Goal: Task Accomplishment & Management: Manage account settings

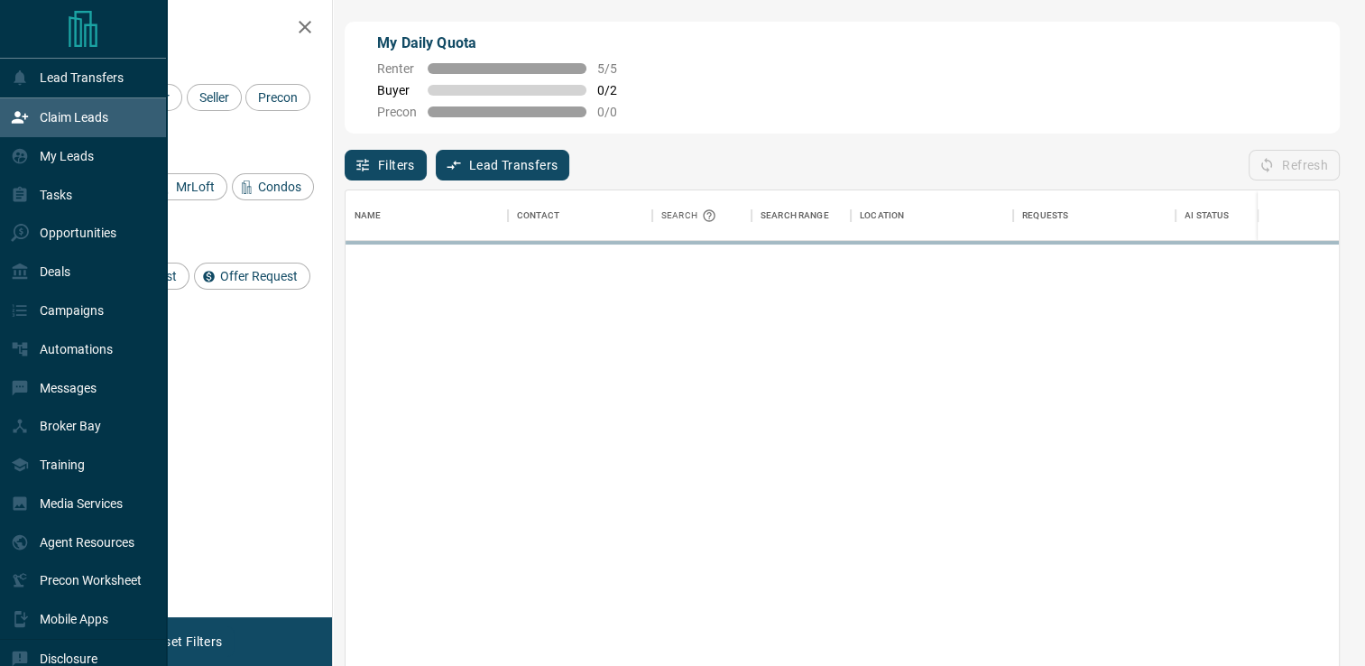
scroll to position [491, 979]
click at [212, 103] on span "Seller" at bounding box center [214, 97] width 42 height 14
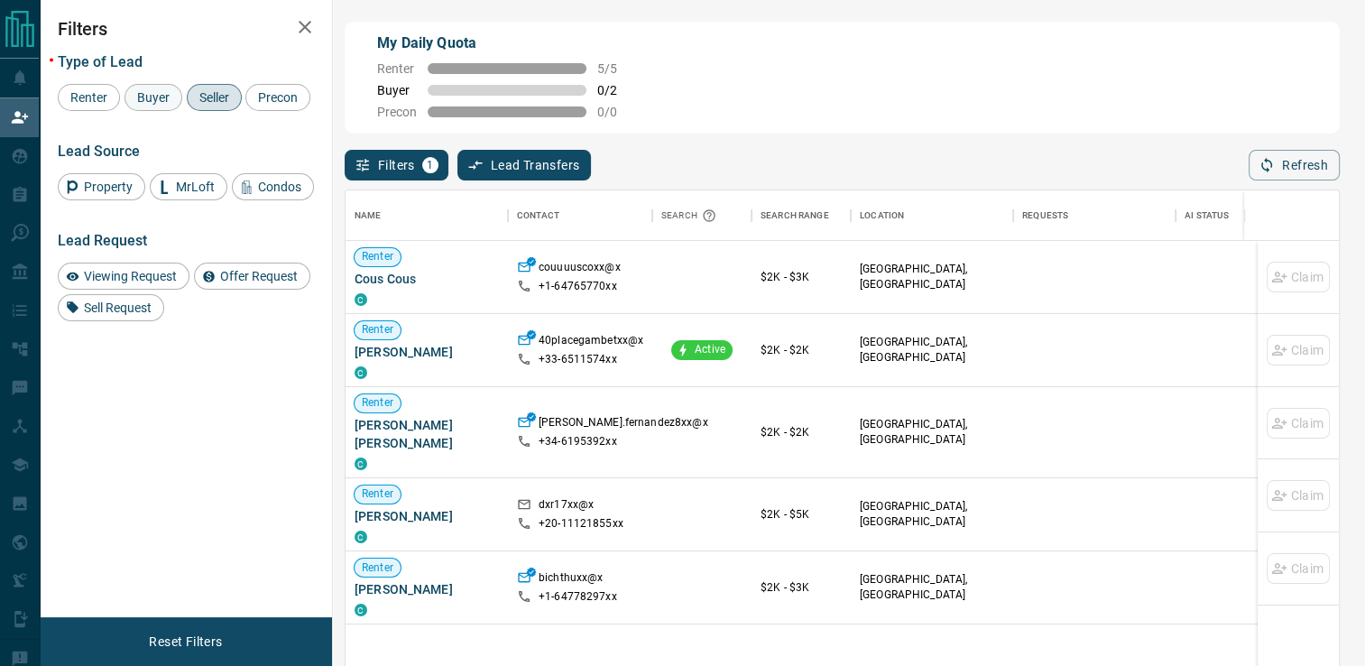
click at [147, 92] on span "Buyer" at bounding box center [153, 97] width 45 height 14
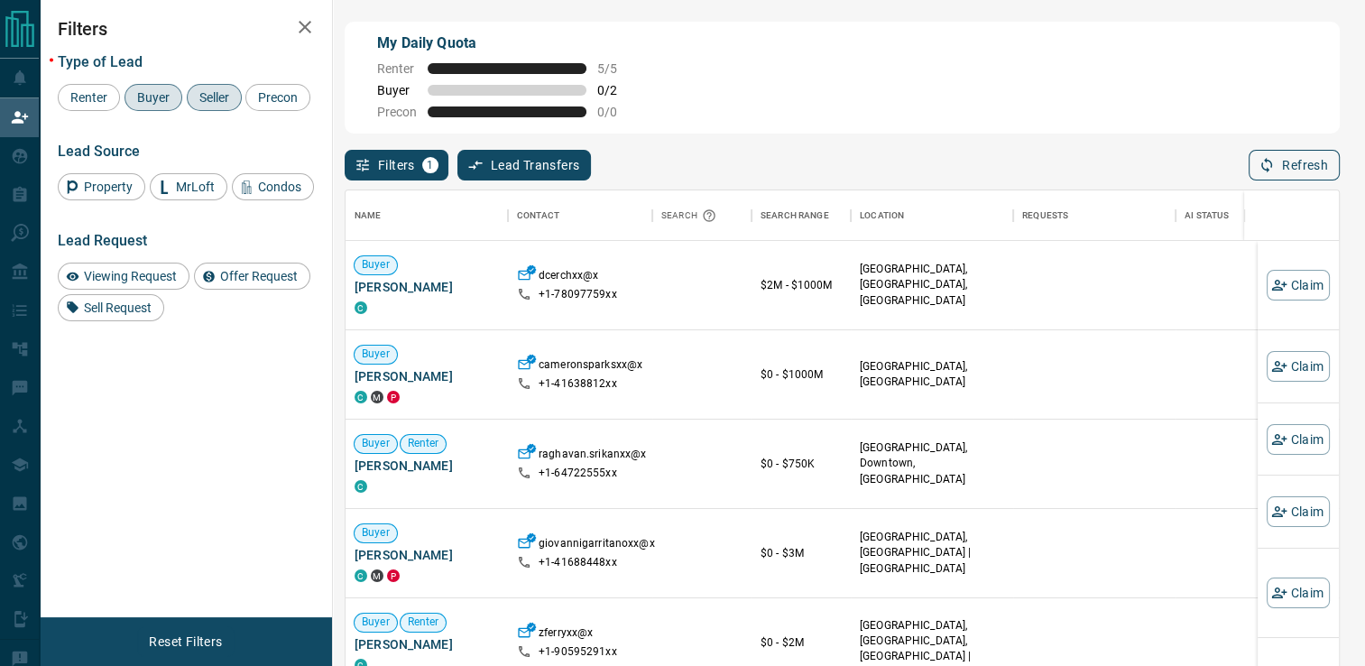
click at [1293, 170] on button "Refresh" at bounding box center [1293, 165] width 91 height 31
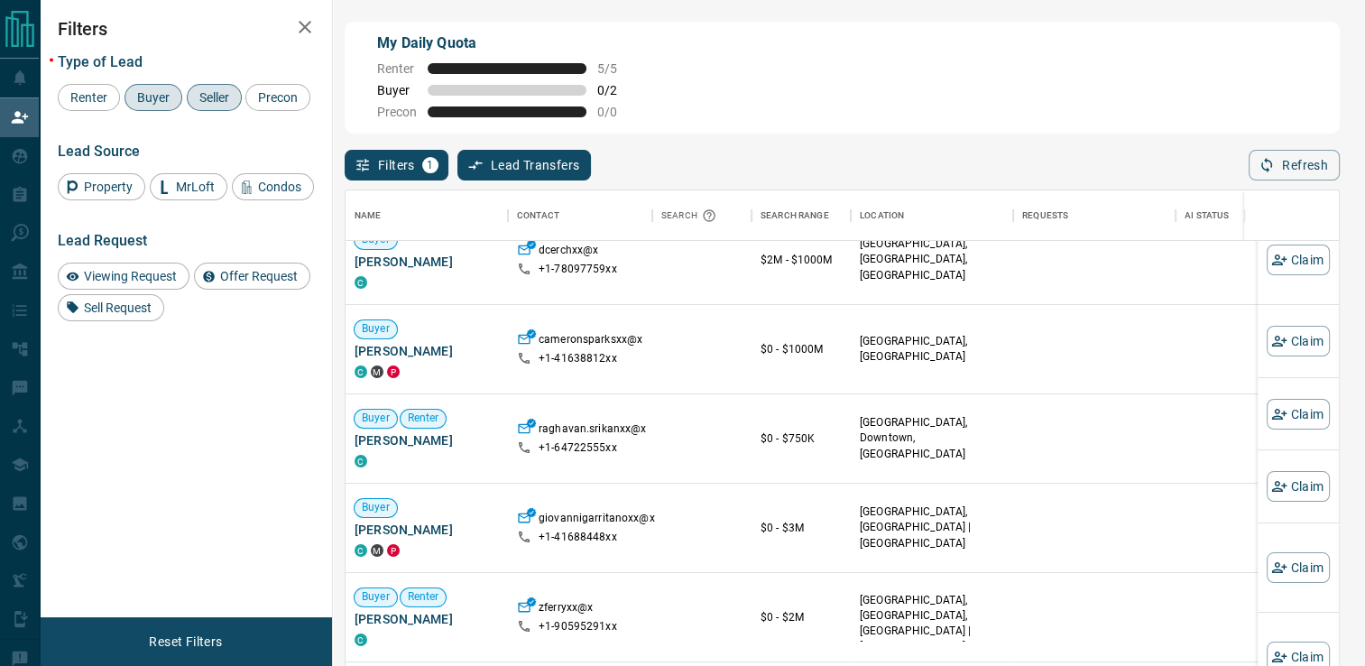
scroll to position [0, 0]
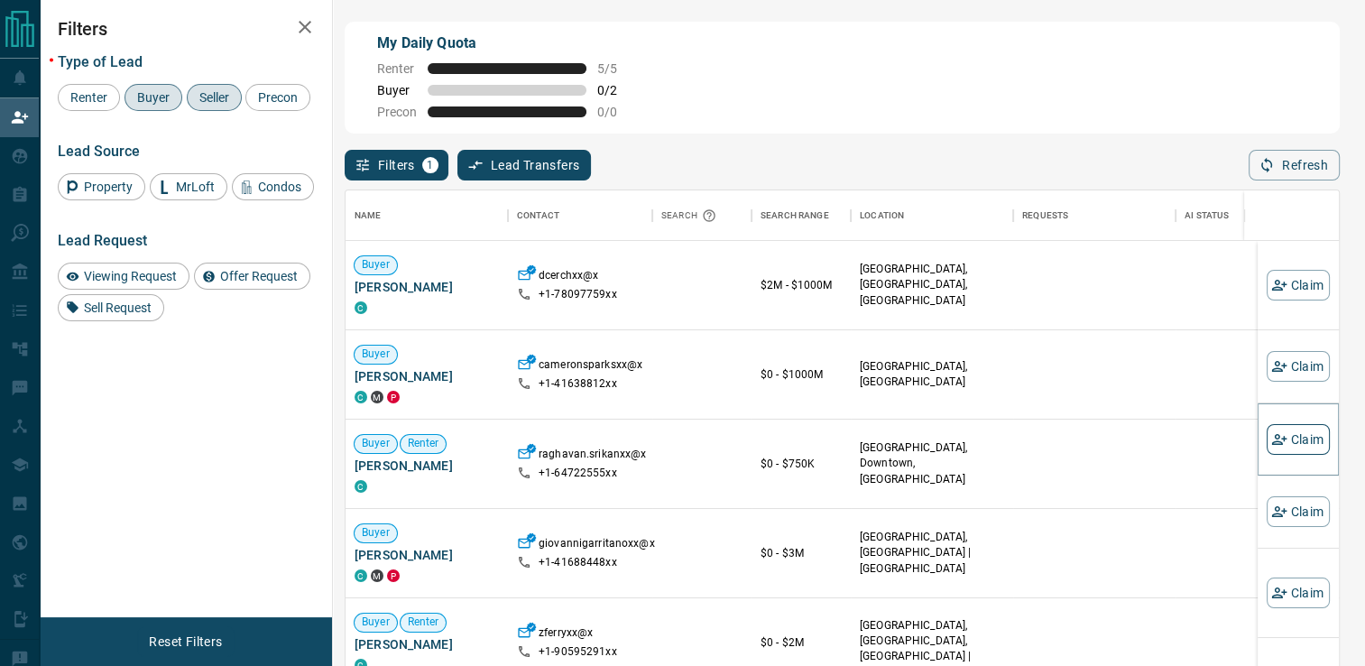
click at [1288, 435] on button "Claim" at bounding box center [1297, 439] width 63 height 31
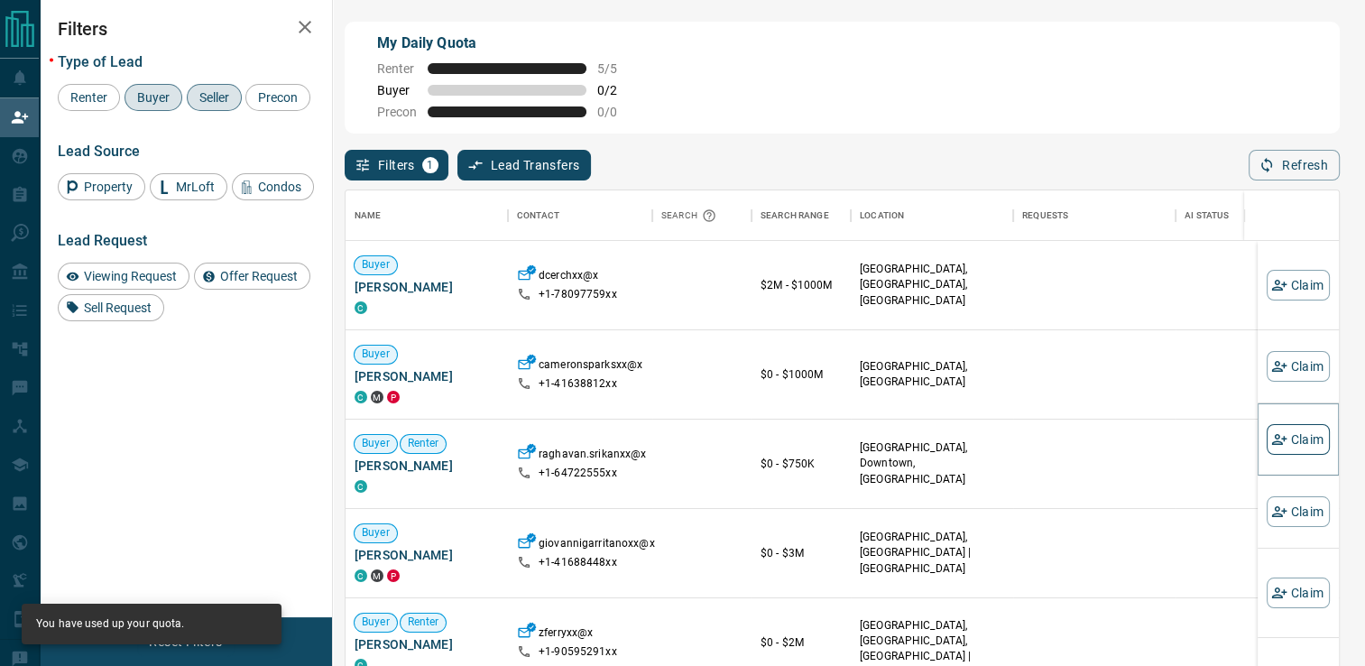
click at [1271, 441] on icon "button" at bounding box center [1279, 439] width 16 height 16
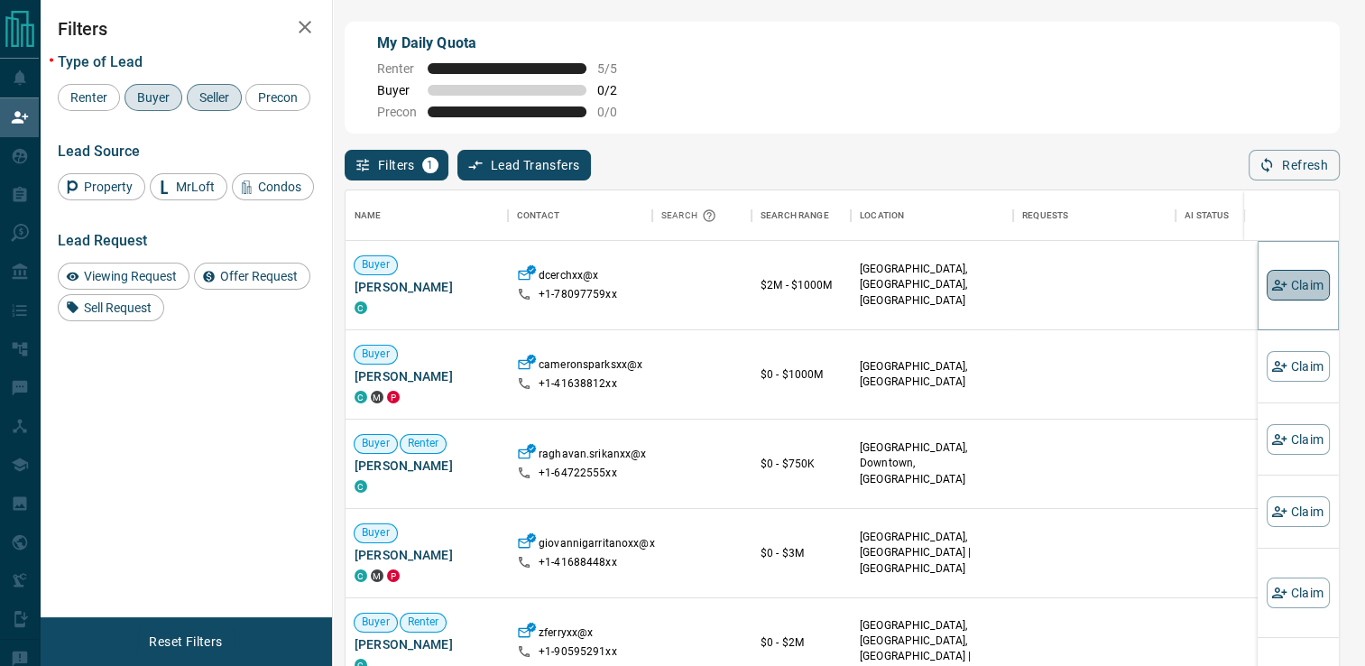
click at [1270, 276] on button "Claim" at bounding box center [1297, 285] width 63 height 31
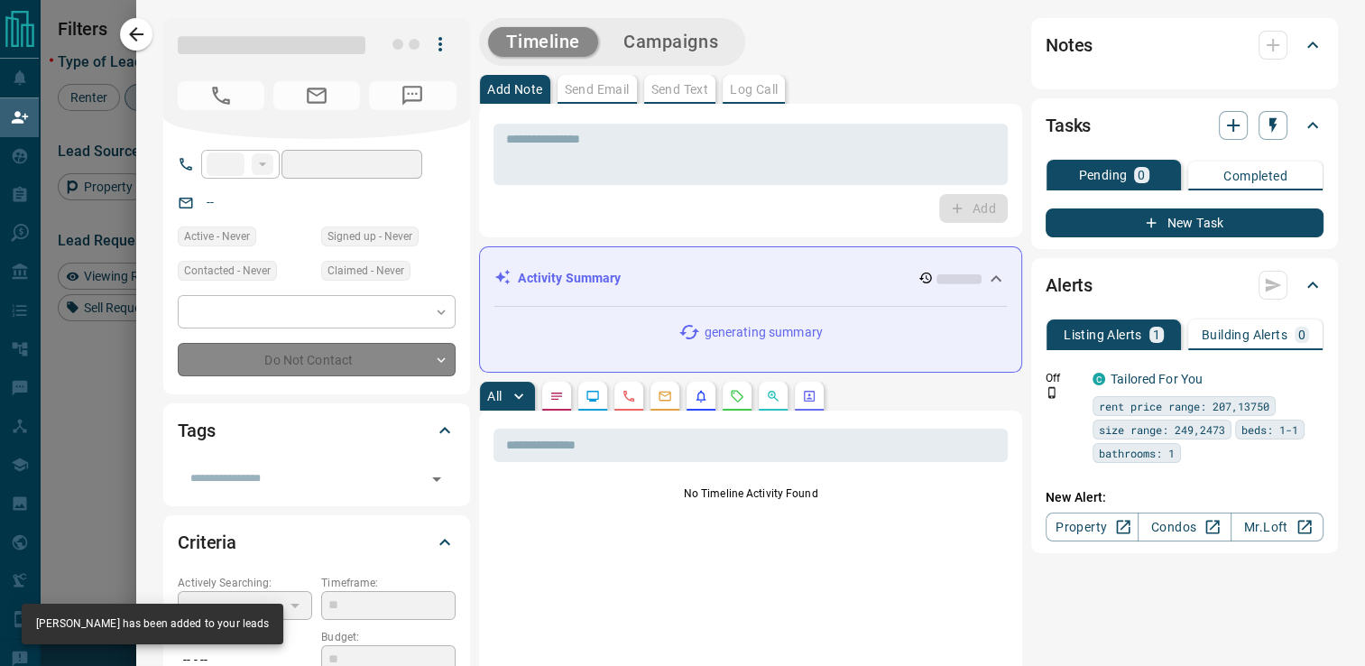
type input "**"
type input "**********"
type input "*"
type input "*********"
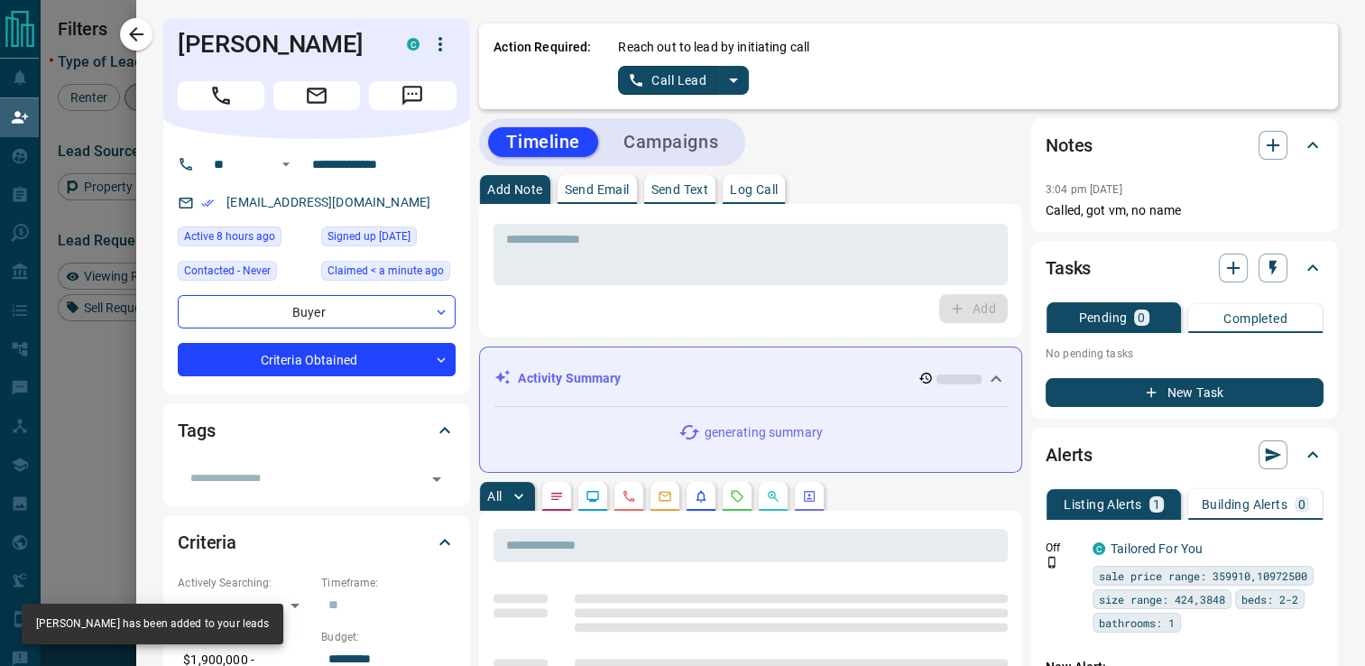
click at [723, 78] on icon "split button" at bounding box center [734, 80] width 22 height 22
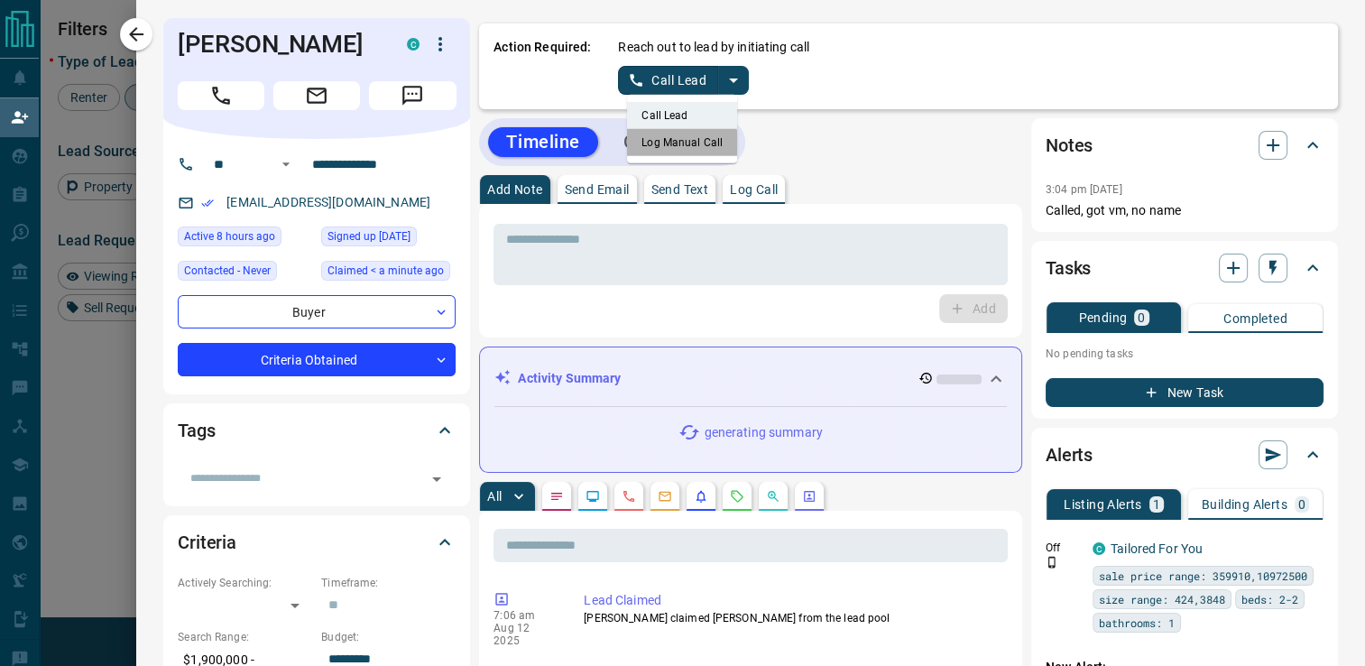
click at [632, 144] on li "Log Manual Call" at bounding box center [682, 142] width 110 height 27
click at [741, 81] on icon "split button" at bounding box center [752, 80] width 22 height 22
click at [656, 138] on li "Log Manual Call" at bounding box center [692, 142] width 110 height 27
click at [661, 74] on button "Log Manual Call" at bounding box center [677, 80] width 119 height 29
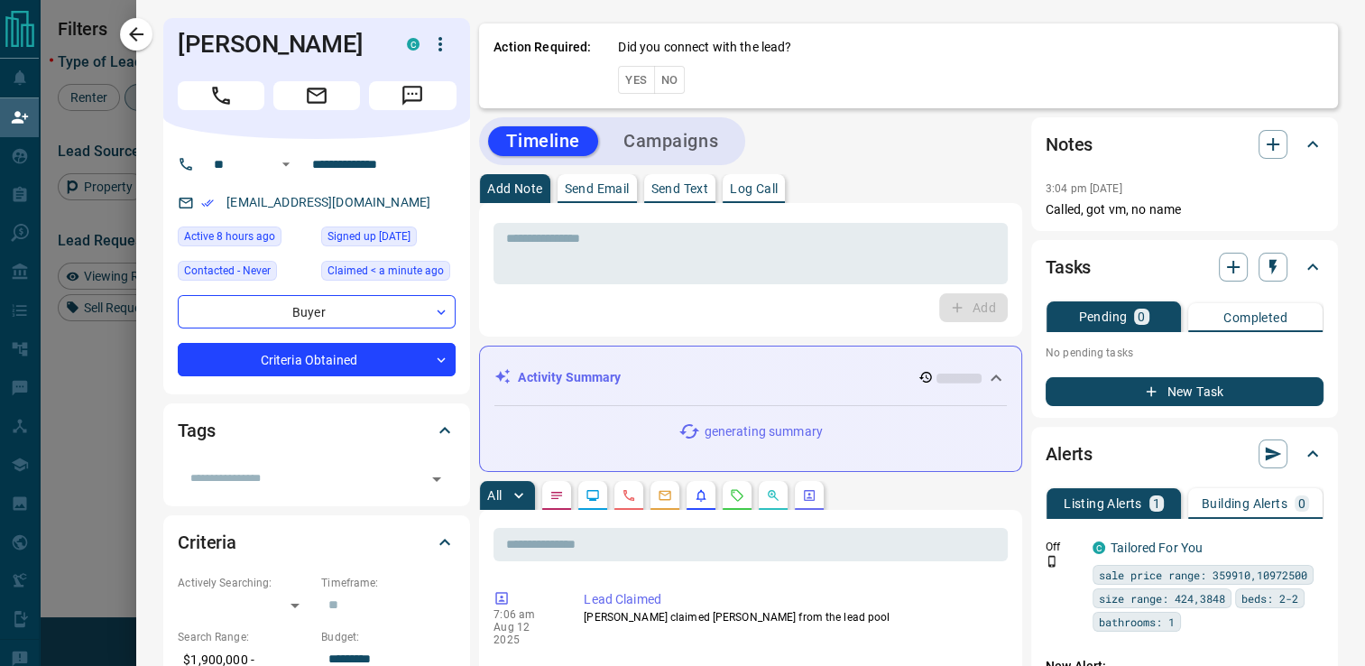
click at [654, 85] on button "No" at bounding box center [670, 80] width 32 height 28
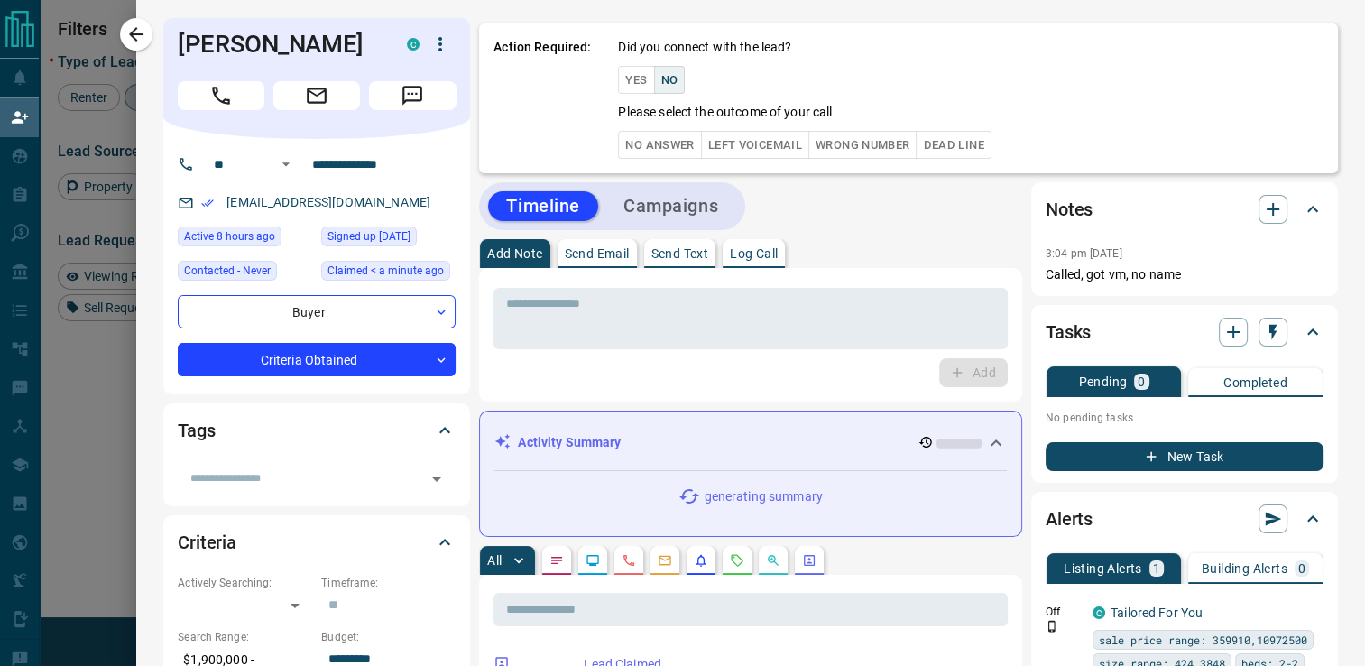
click at [639, 144] on button "No Answer" at bounding box center [659, 145] width 83 height 28
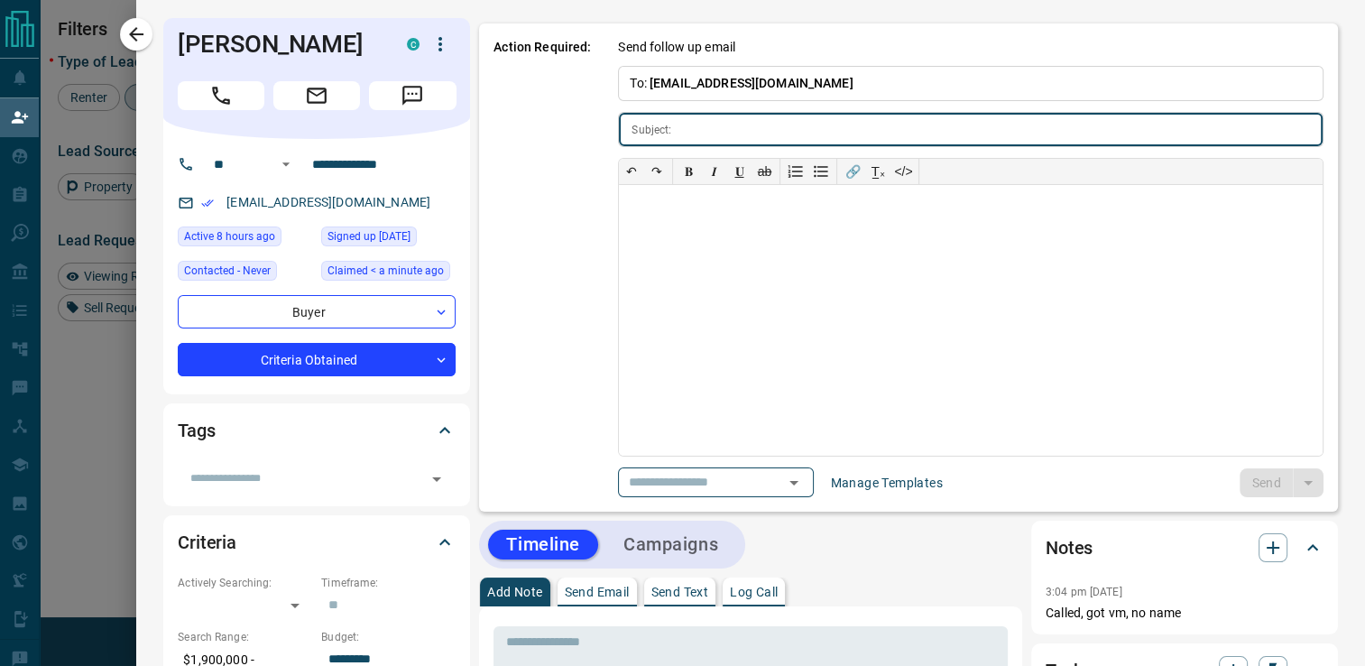
type input "**********"
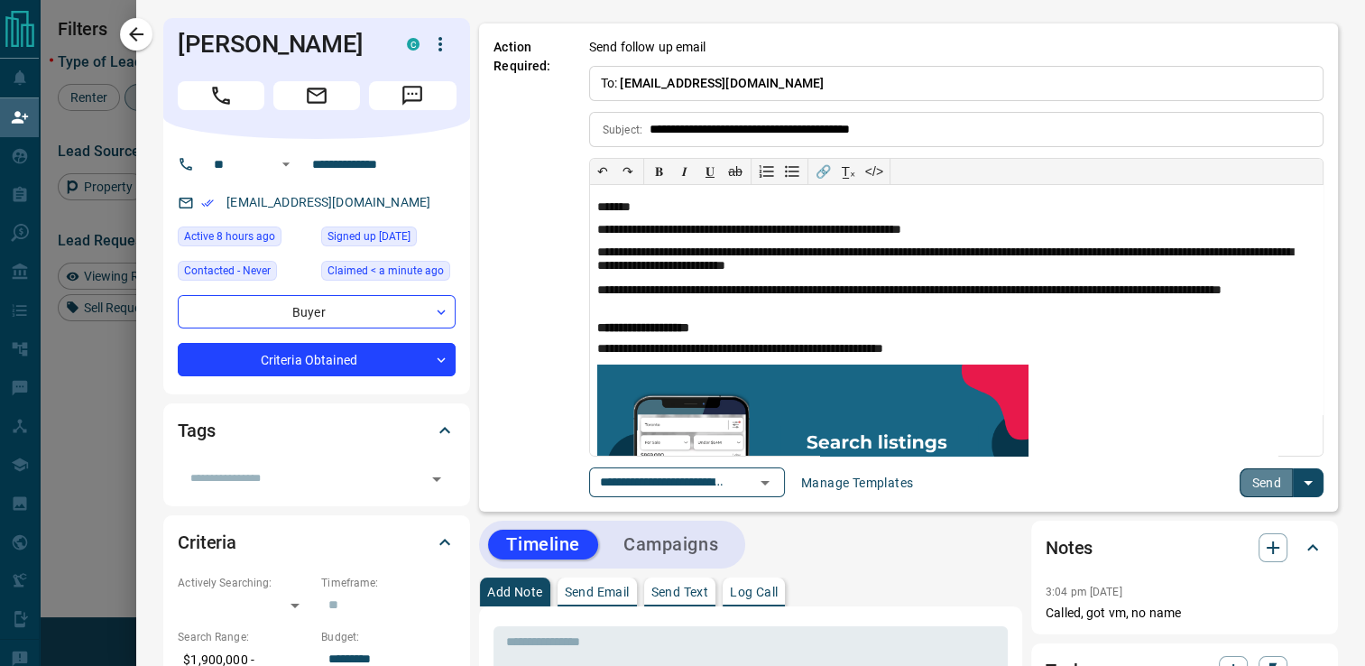
click at [1245, 485] on button "Send" at bounding box center [1265, 482] width 53 height 29
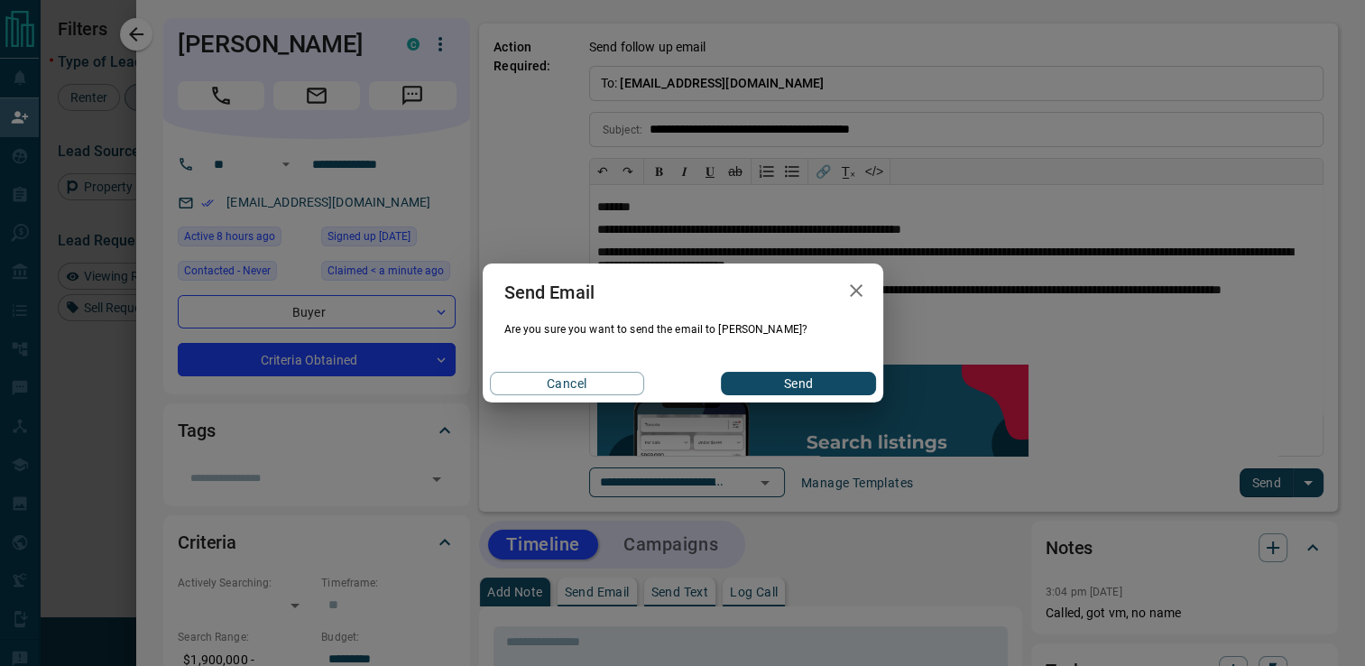
click at [760, 391] on button "Send" at bounding box center [798, 383] width 154 height 23
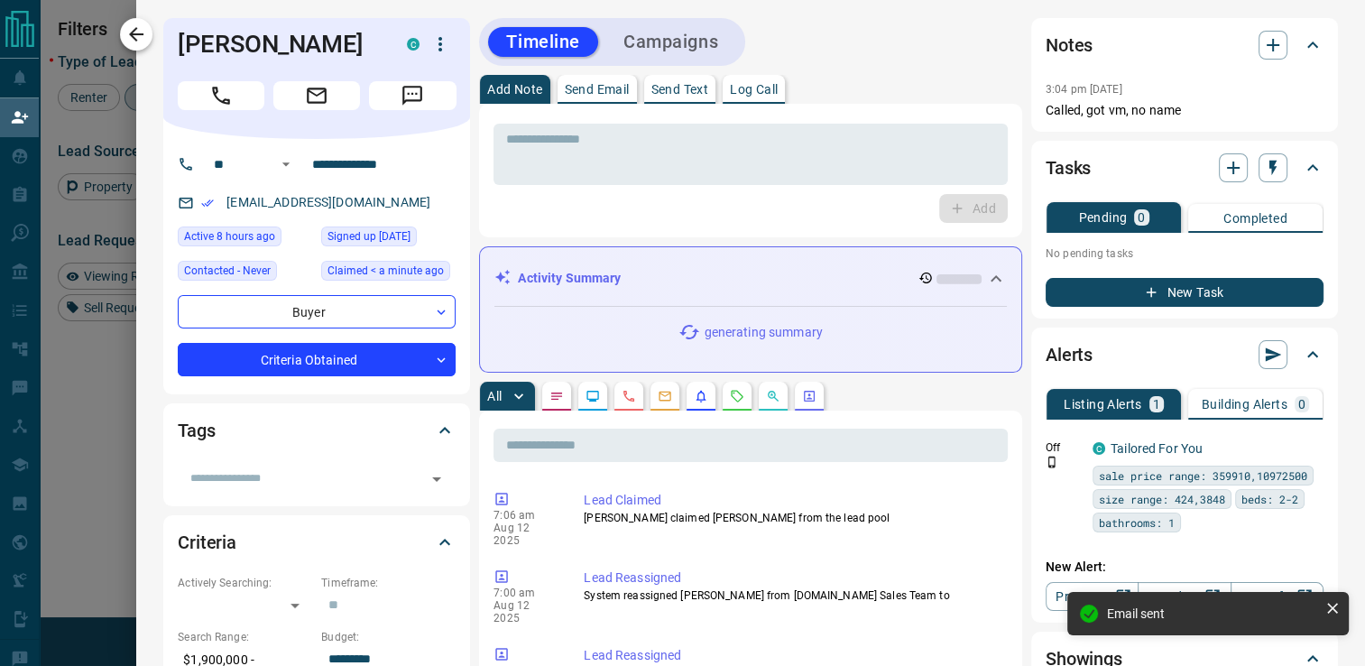
click at [131, 29] on icon "button" at bounding box center [136, 34] width 22 height 22
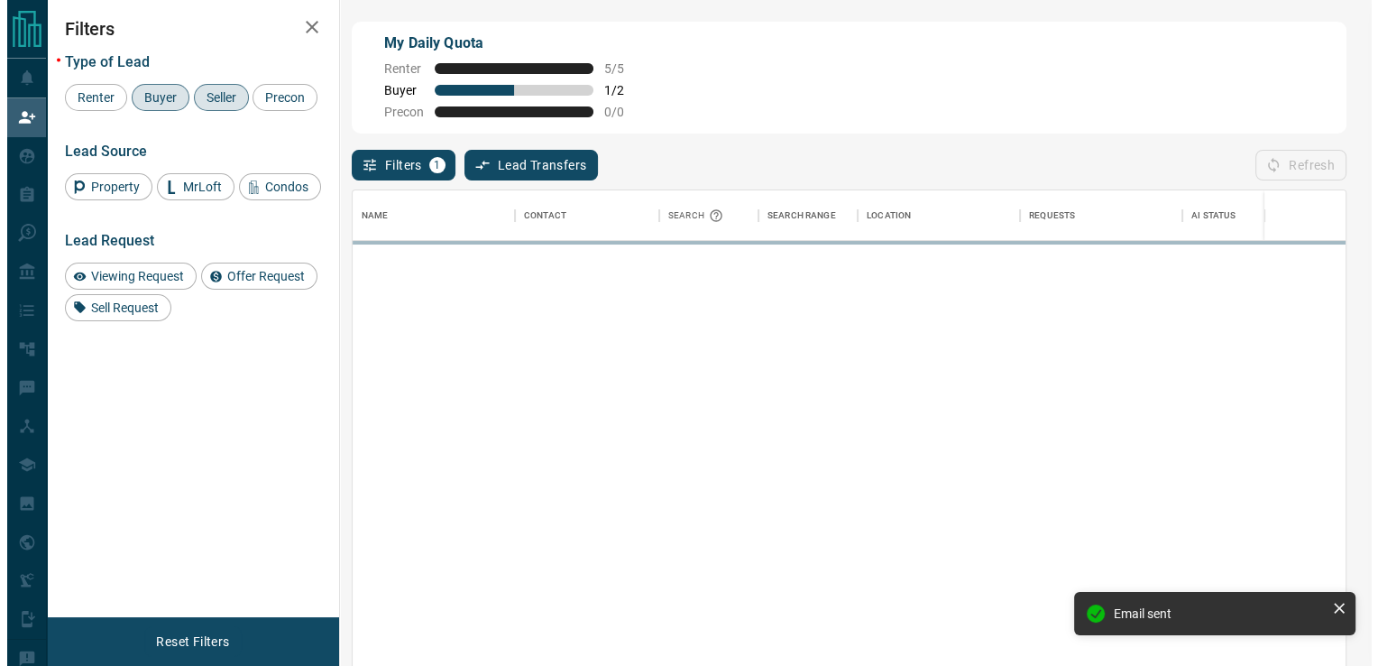
scroll to position [491, 979]
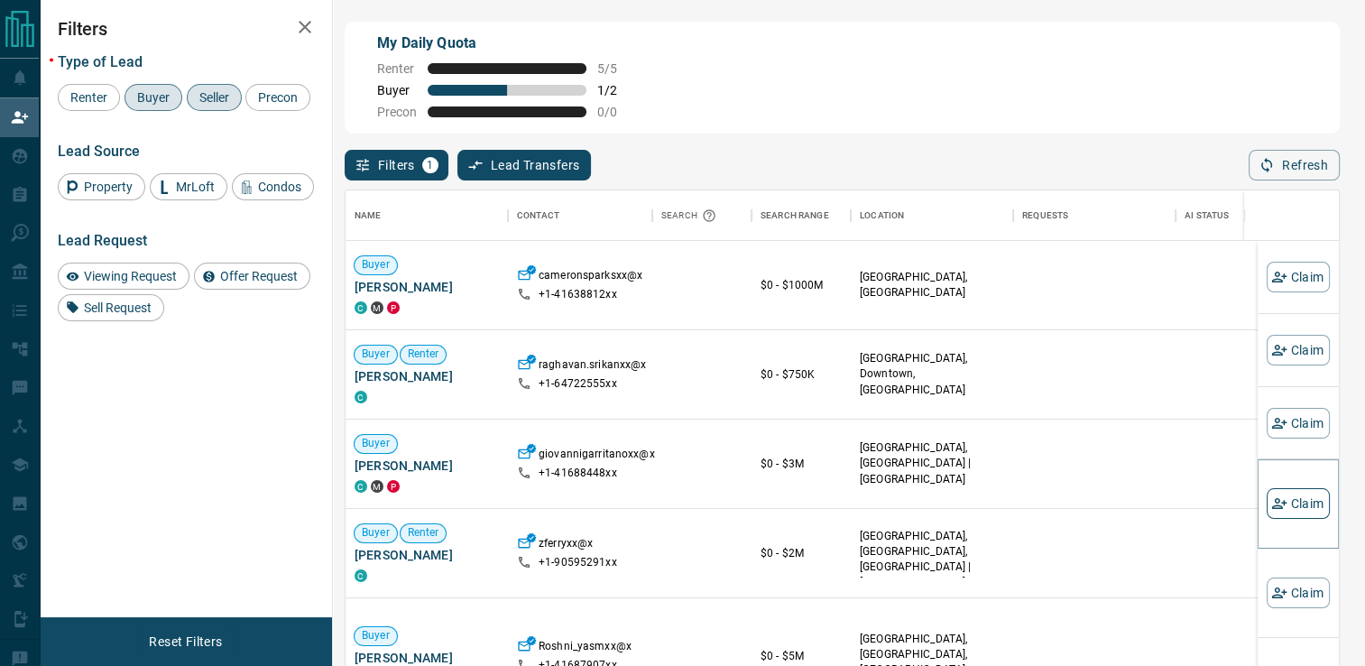
click at [1274, 505] on button "Claim" at bounding box center [1297, 503] width 63 height 31
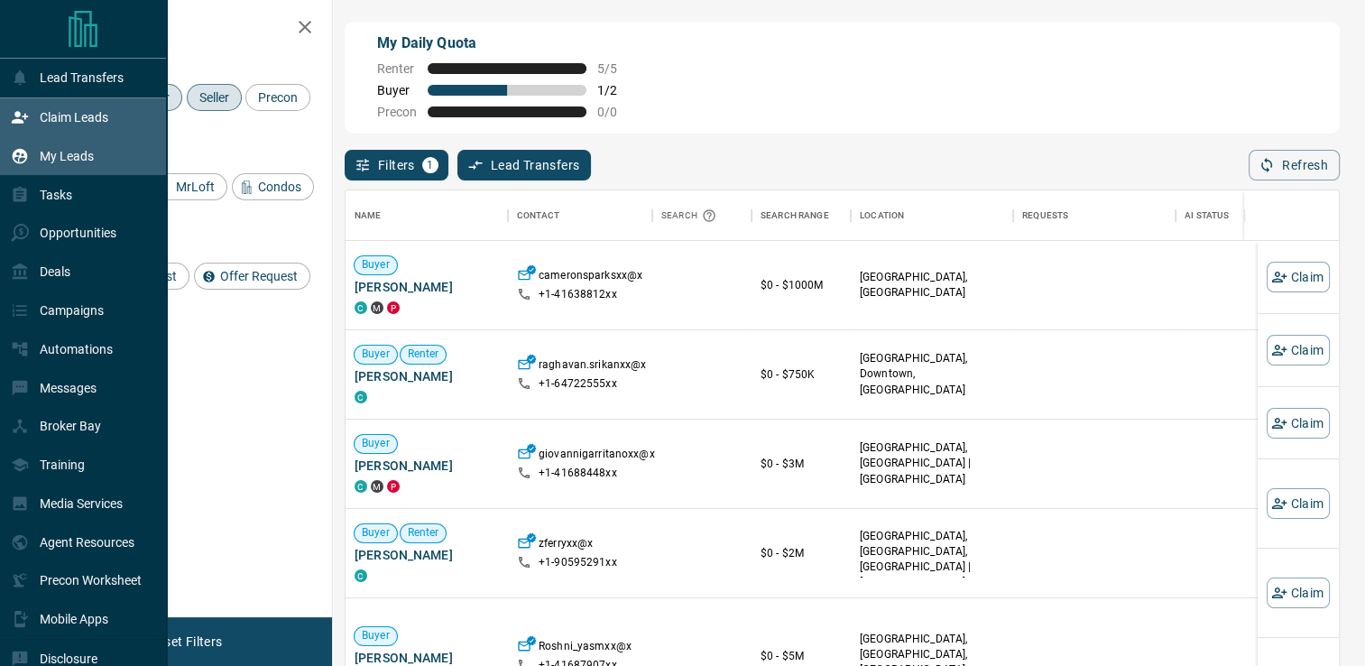
click at [51, 159] on p "My Leads" at bounding box center [67, 156] width 54 height 14
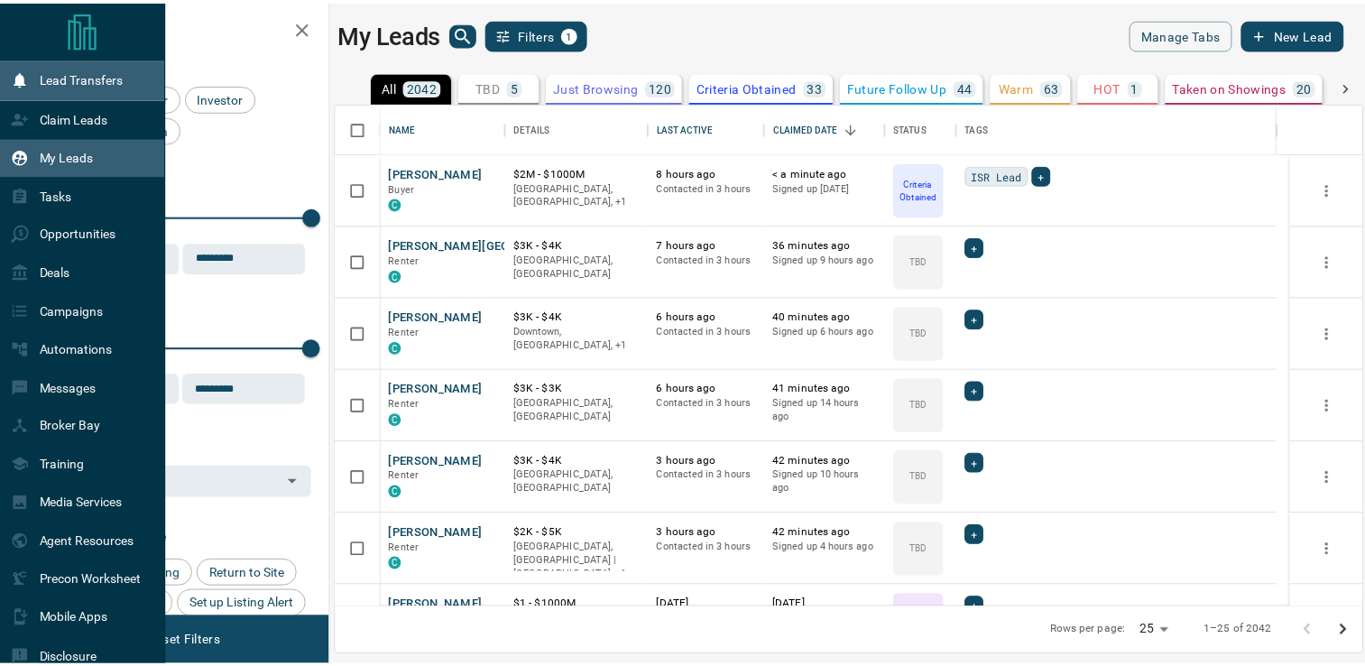
scroll to position [491, 1024]
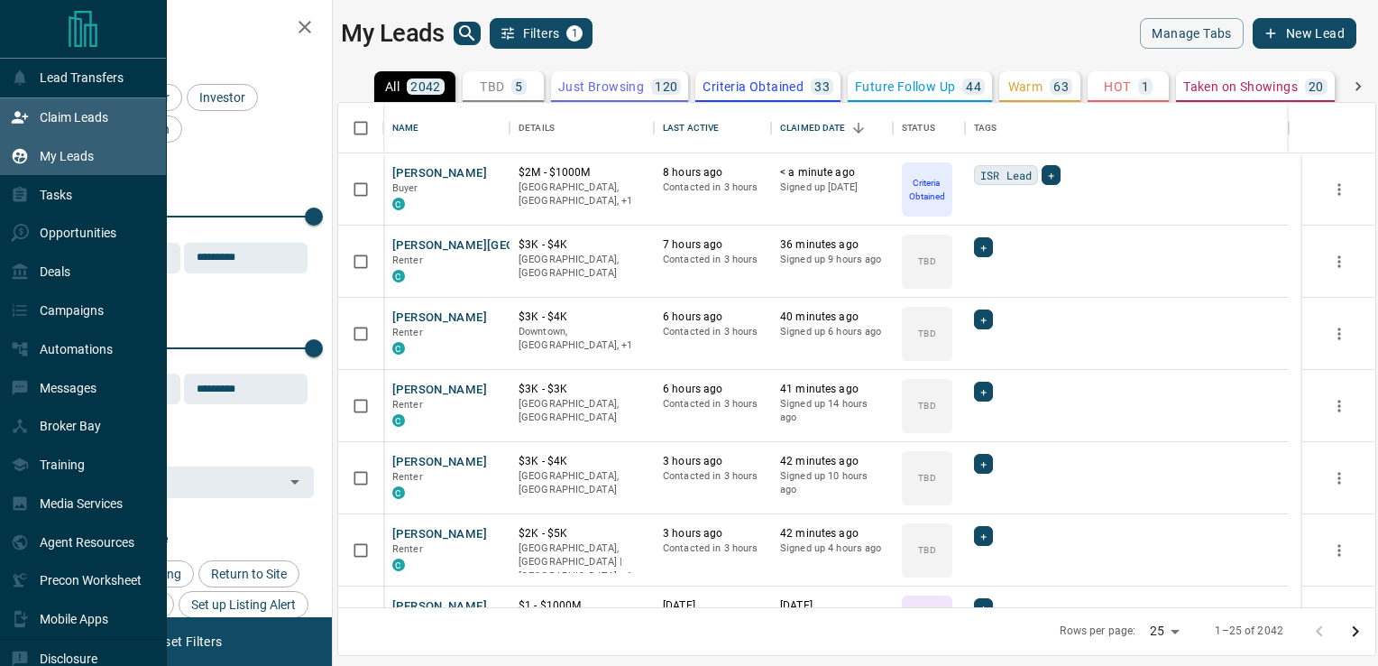
click at [57, 121] on p "Claim Leads" at bounding box center [74, 117] width 69 height 14
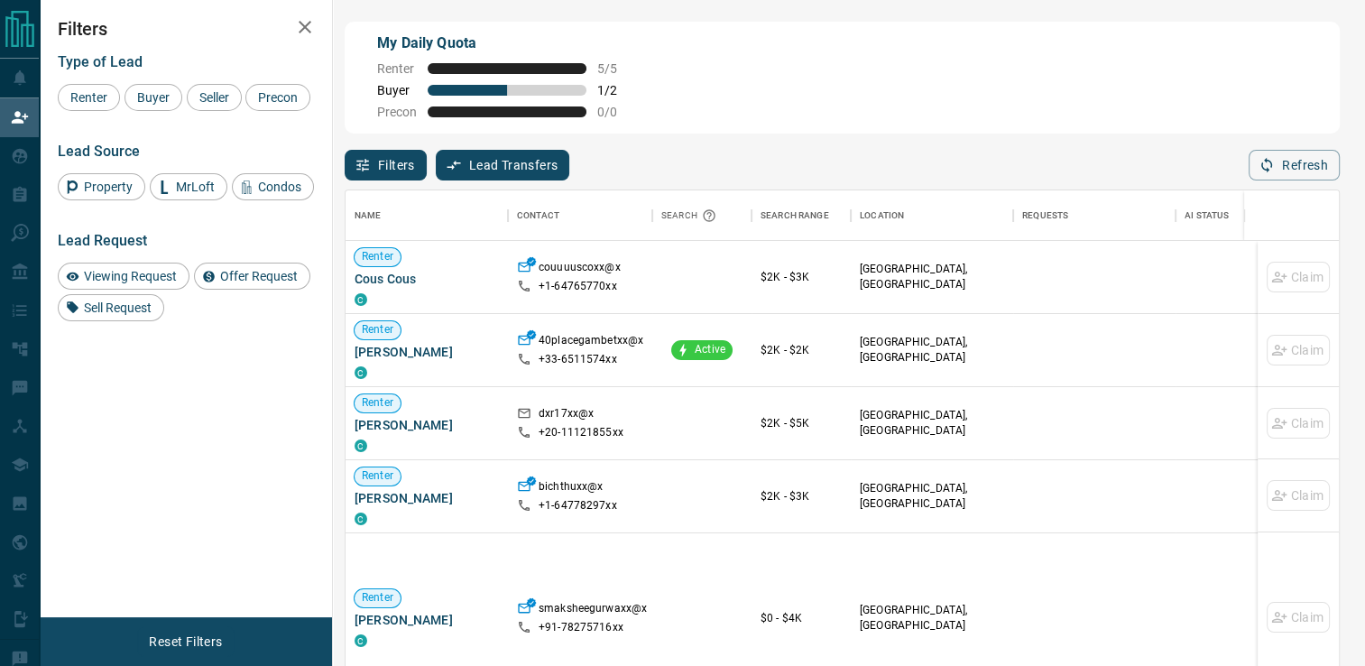
scroll to position [491, 979]
click at [159, 92] on span "Buyer" at bounding box center [153, 97] width 45 height 14
click at [208, 97] on span "Seller" at bounding box center [214, 97] width 42 height 14
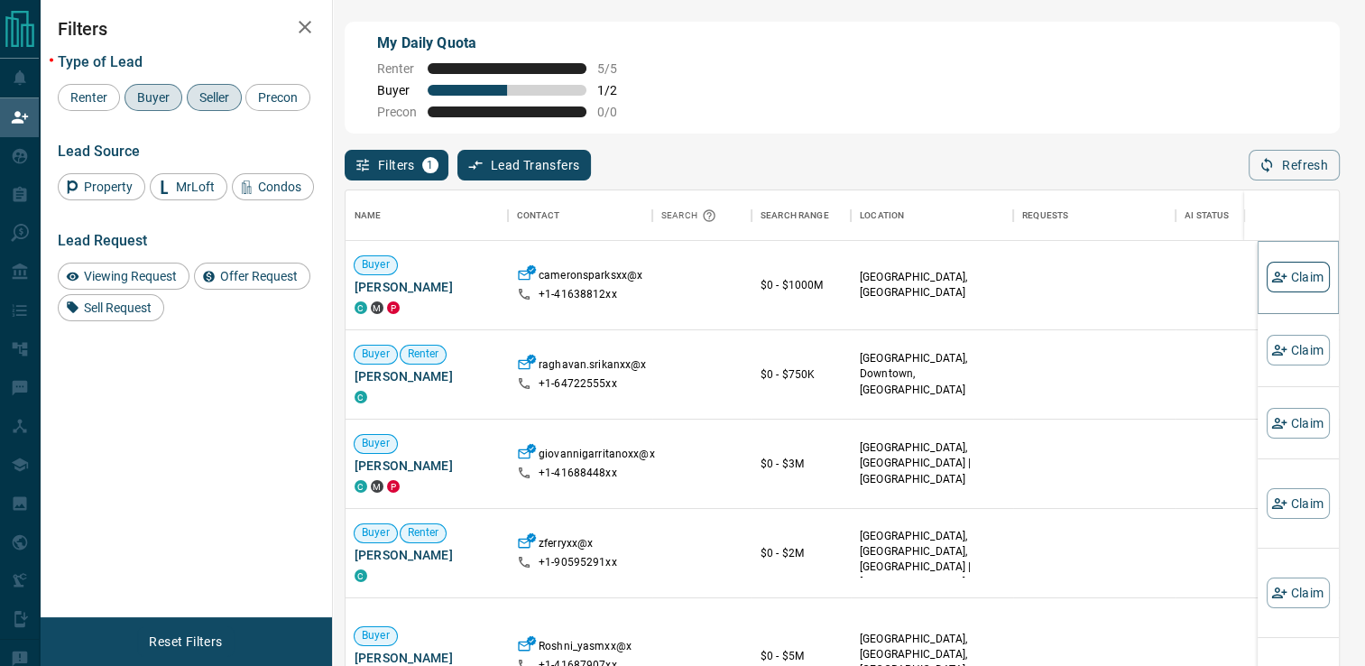
click at [1288, 265] on button "Claim" at bounding box center [1297, 277] width 63 height 31
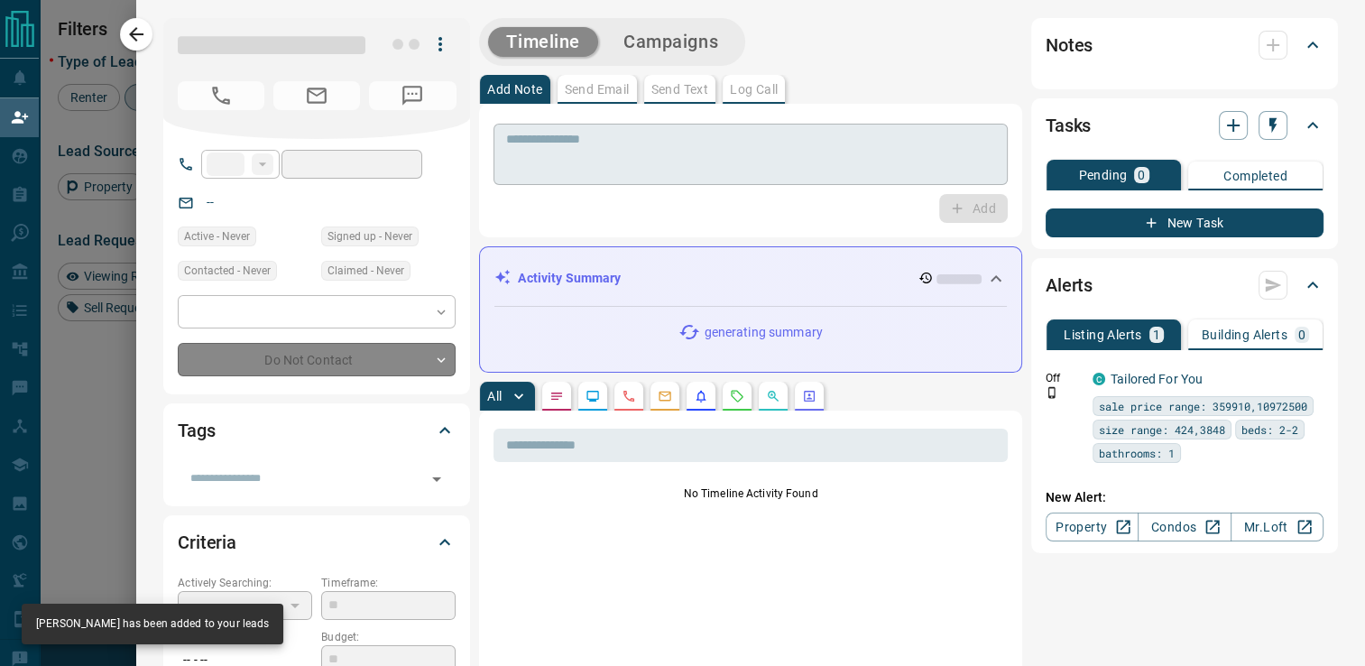
type input "**"
type input "**********"
type input "**"
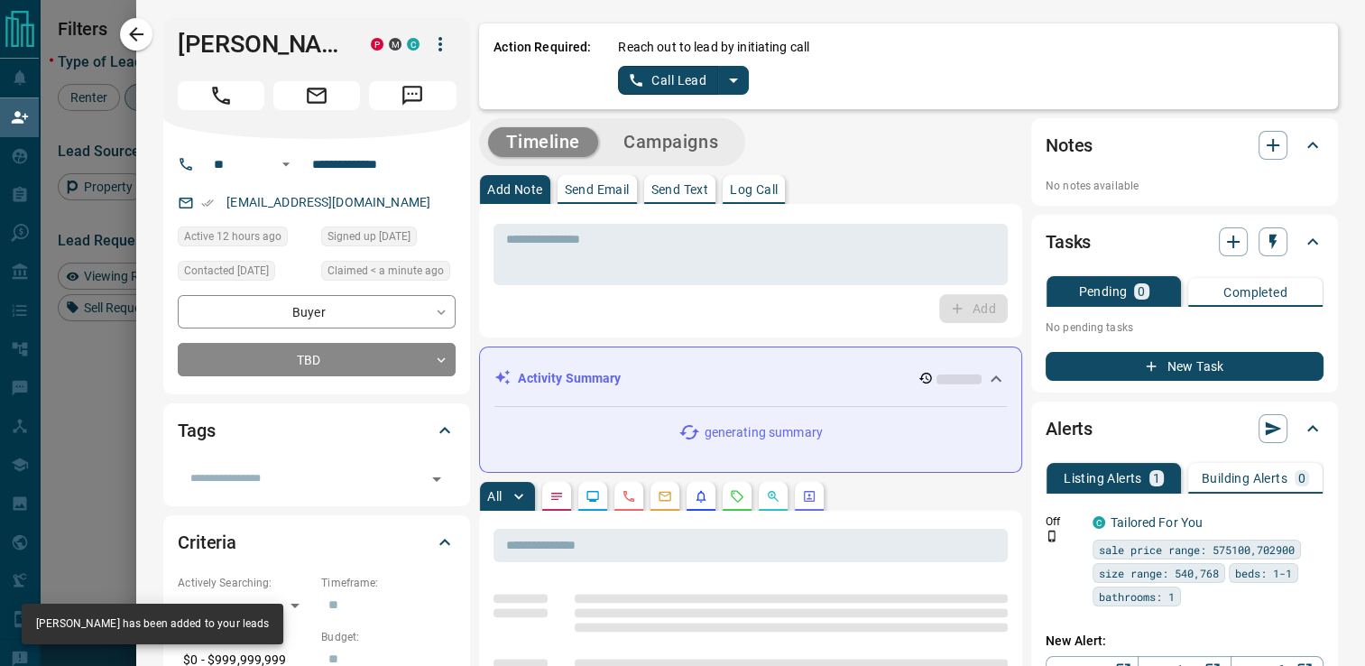
click at [723, 78] on icon "split button" at bounding box center [734, 80] width 22 height 22
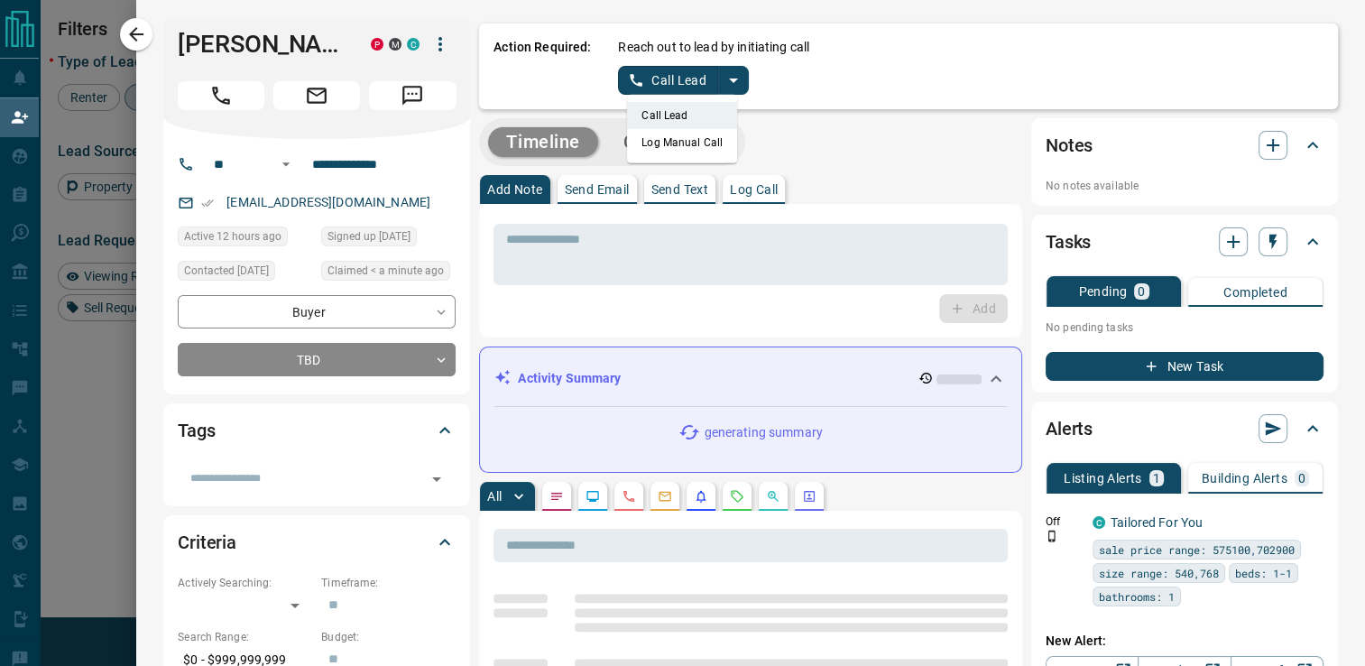
click at [646, 150] on li "Log Manual Call" at bounding box center [682, 142] width 110 height 27
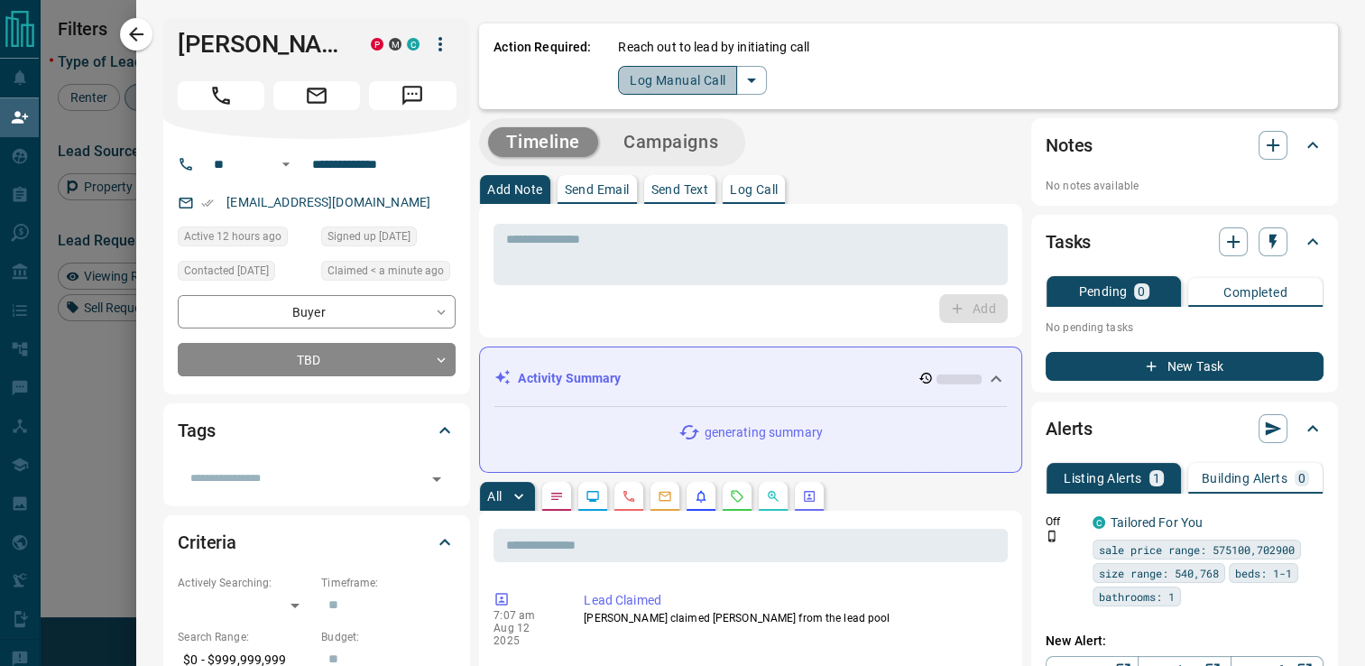
click at [641, 75] on button "Log Manual Call" at bounding box center [677, 80] width 119 height 29
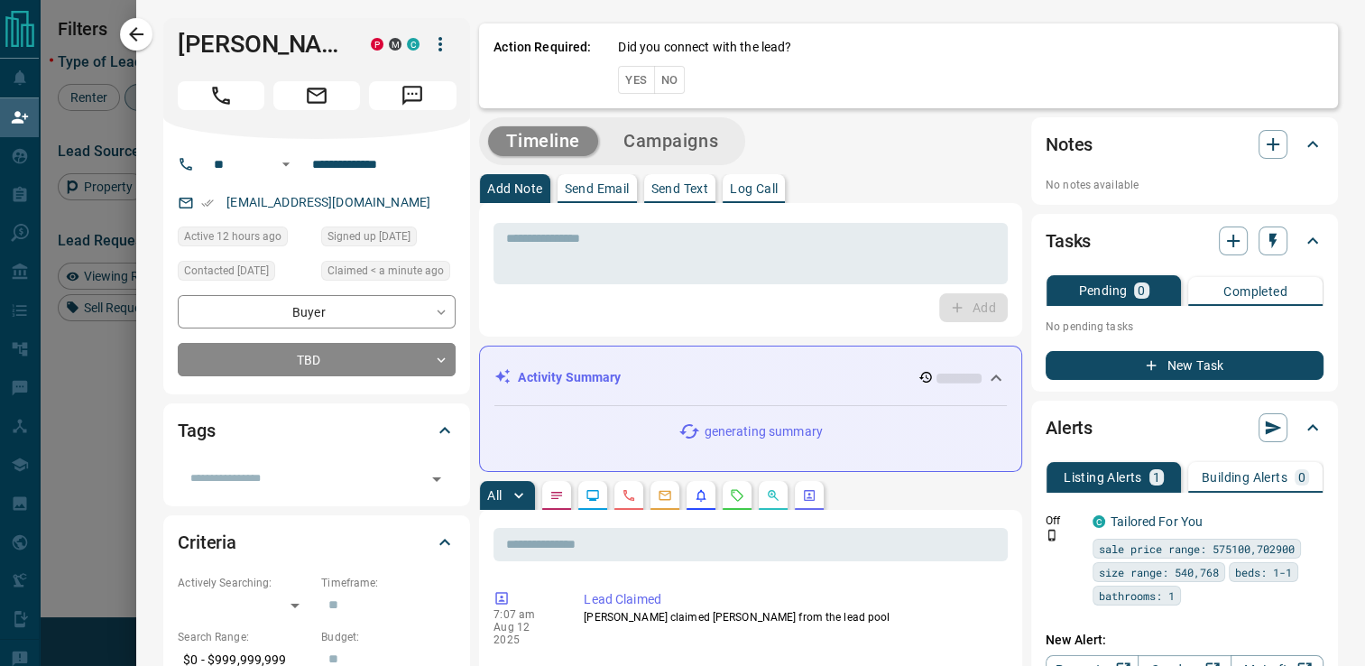
click at [655, 78] on button "No" at bounding box center [670, 80] width 32 height 28
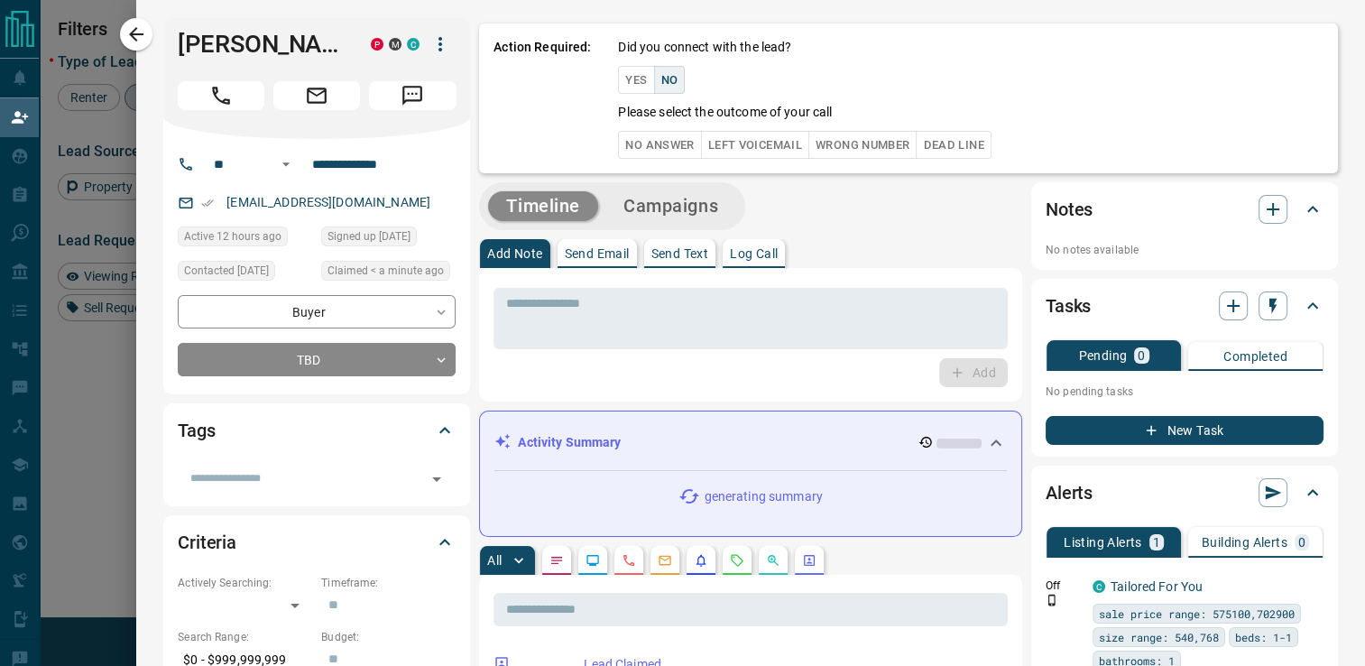
click at [662, 143] on button "No Answer" at bounding box center [659, 145] width 83 height 28
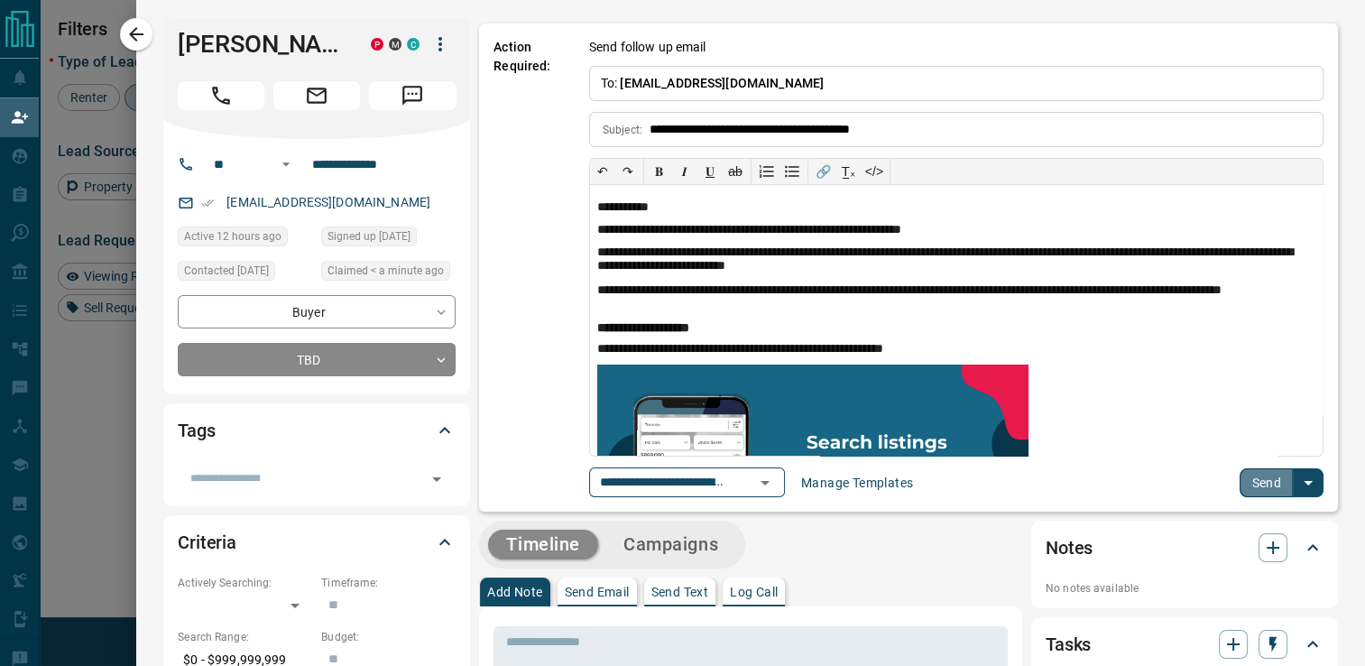
click at [1245, 489] on button "Send" at bounding box center [1265, 482] width 53 height 29
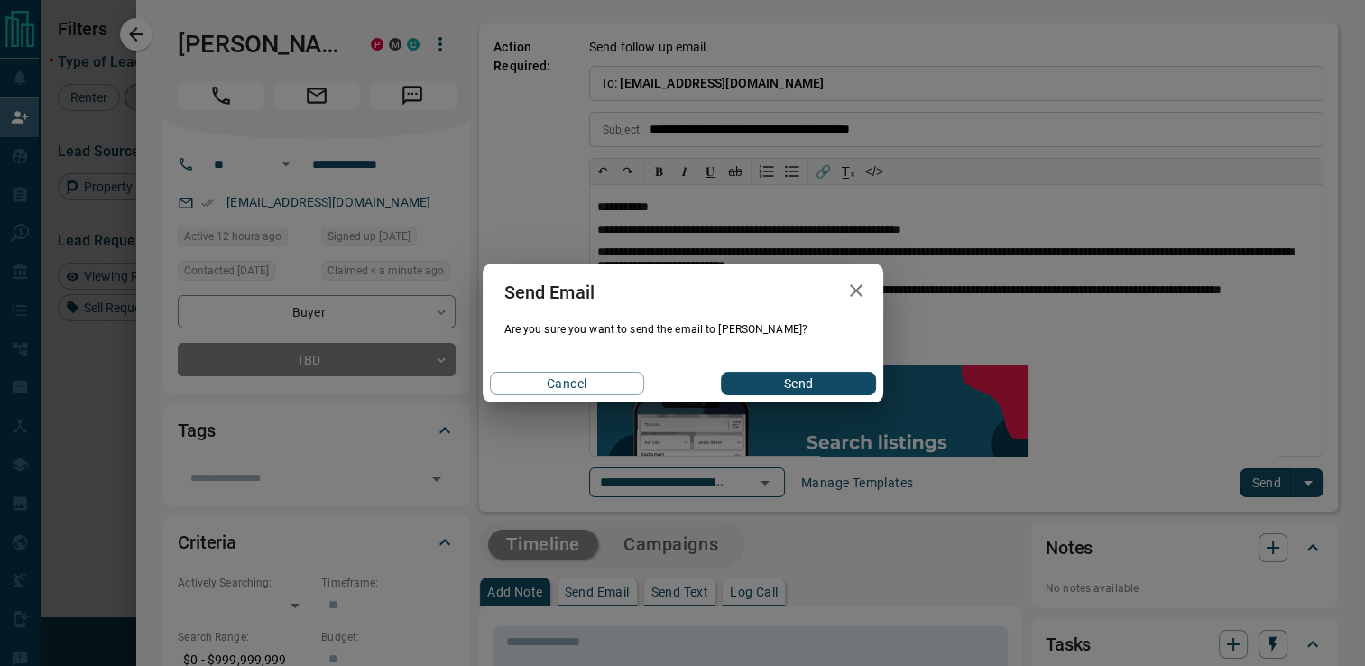
drag, startPoint x: 807, startPoint y: 392, endPoint x: 631, endPoint y: 215, distance: 250.0
click at [806, 391] on button "Send" at bounding box center [798, 383] width 154 height 23
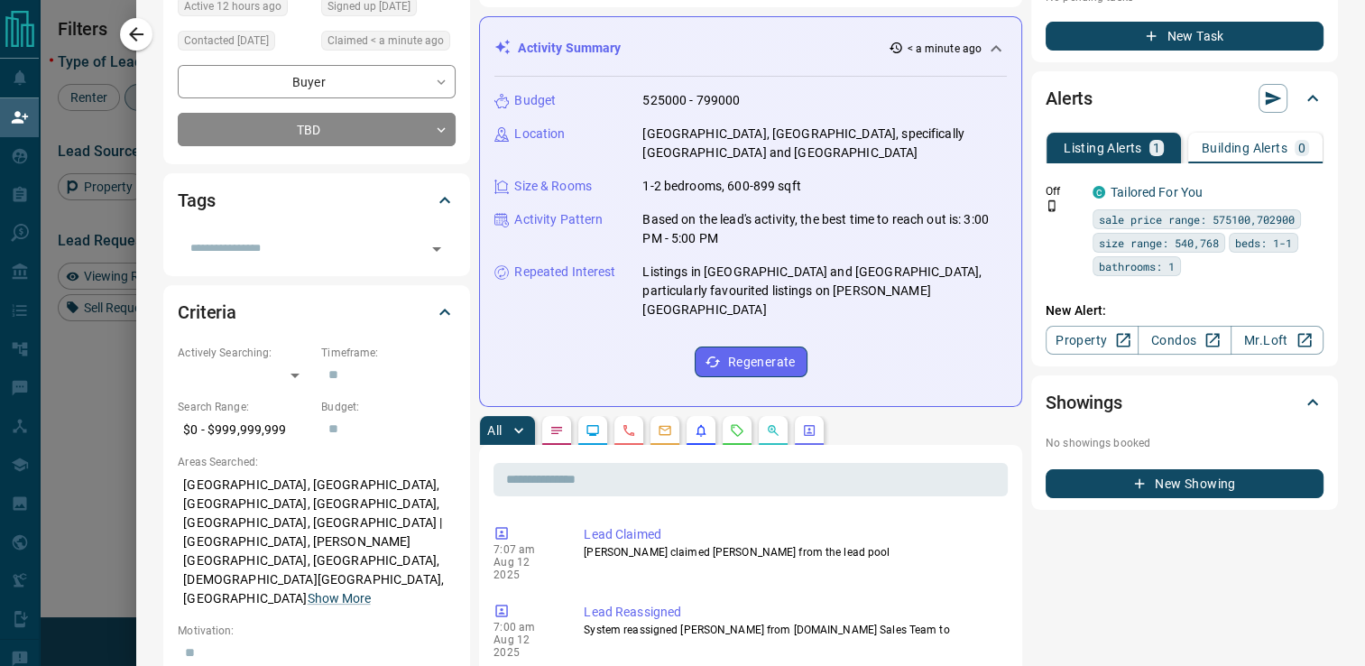
scroll to position [0, 0]
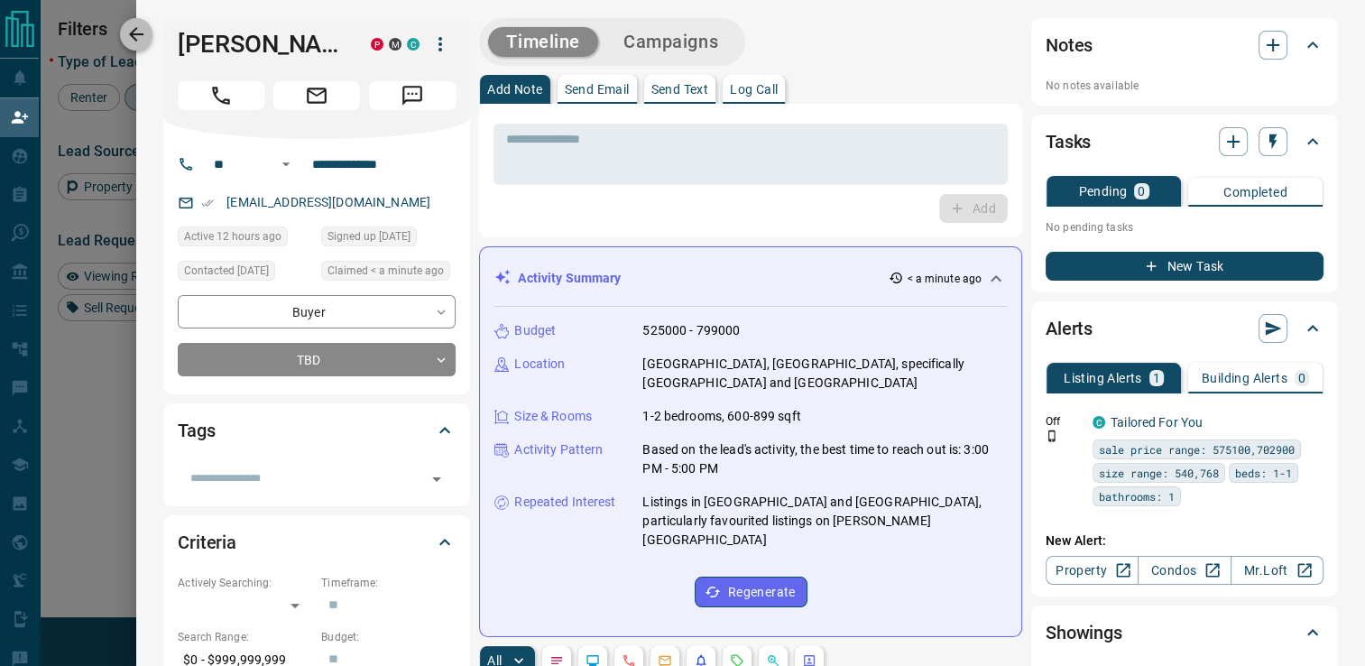
click at [133, 41] on icon "button" at bounding box center [136, 34] width 22 height 22
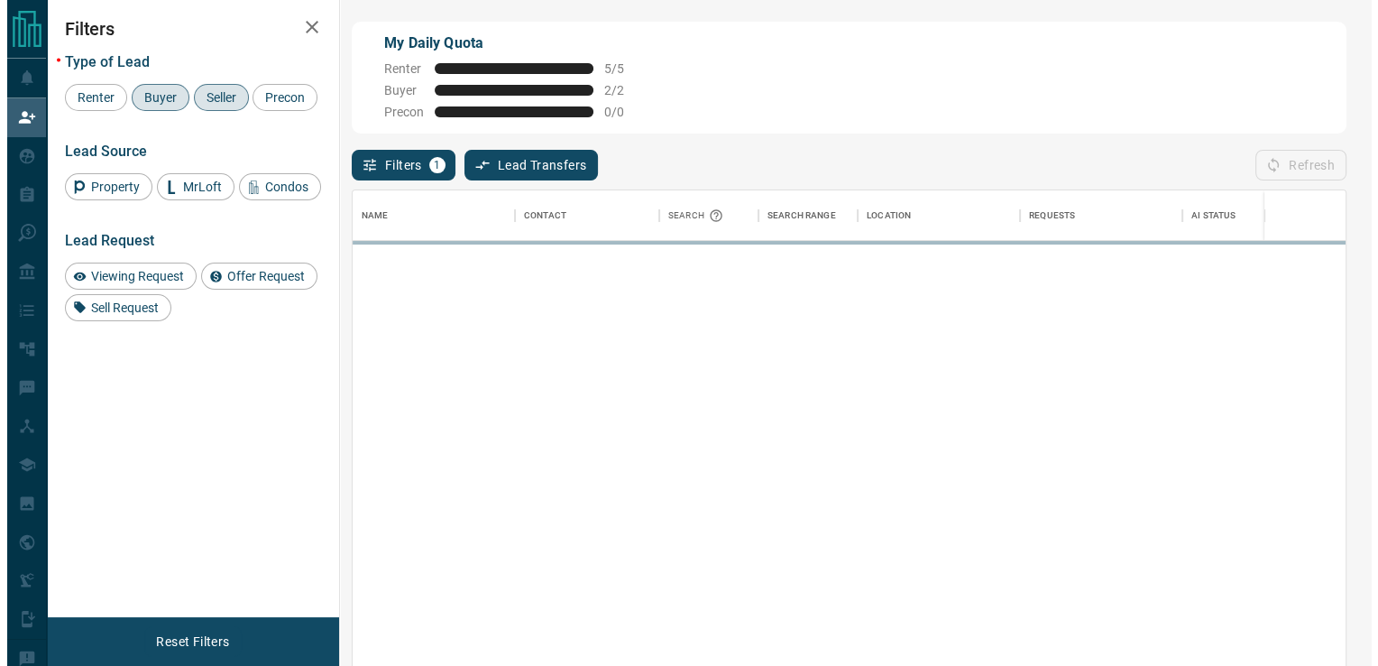
scroll to position [491, 979]
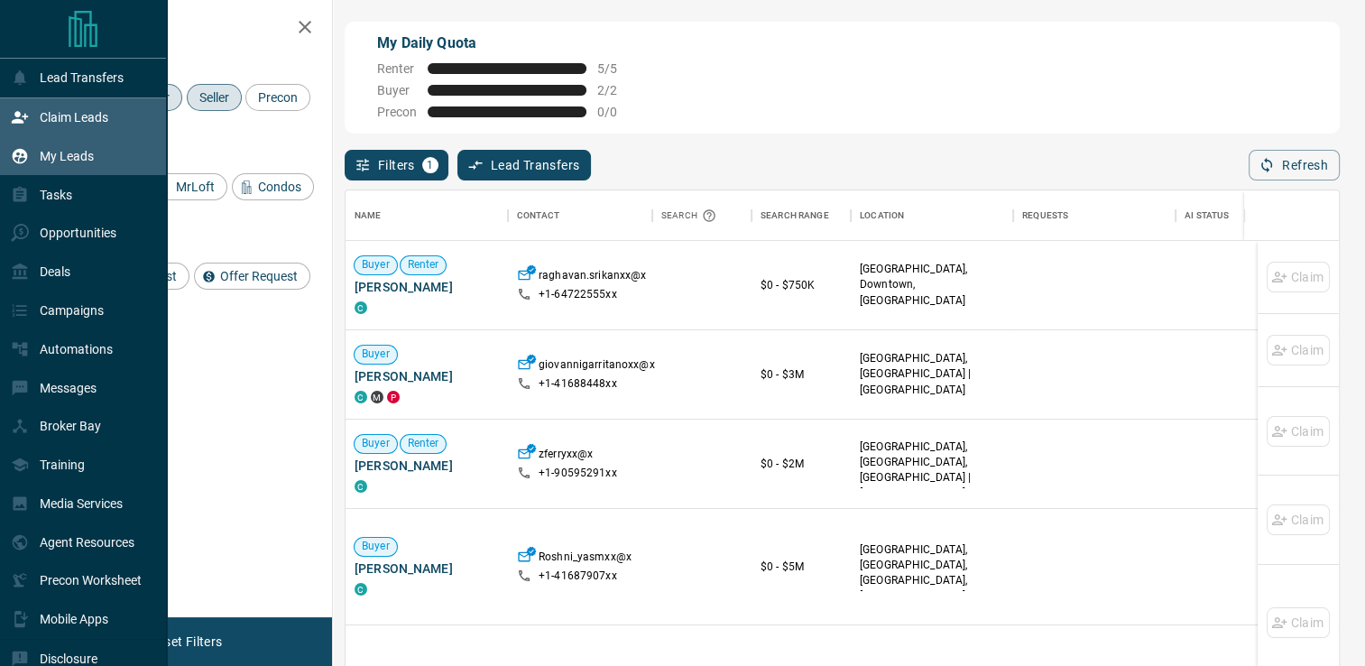
click at [83, 150] on p "My Leads" at bounding box center [67, 156] width 54 height 14
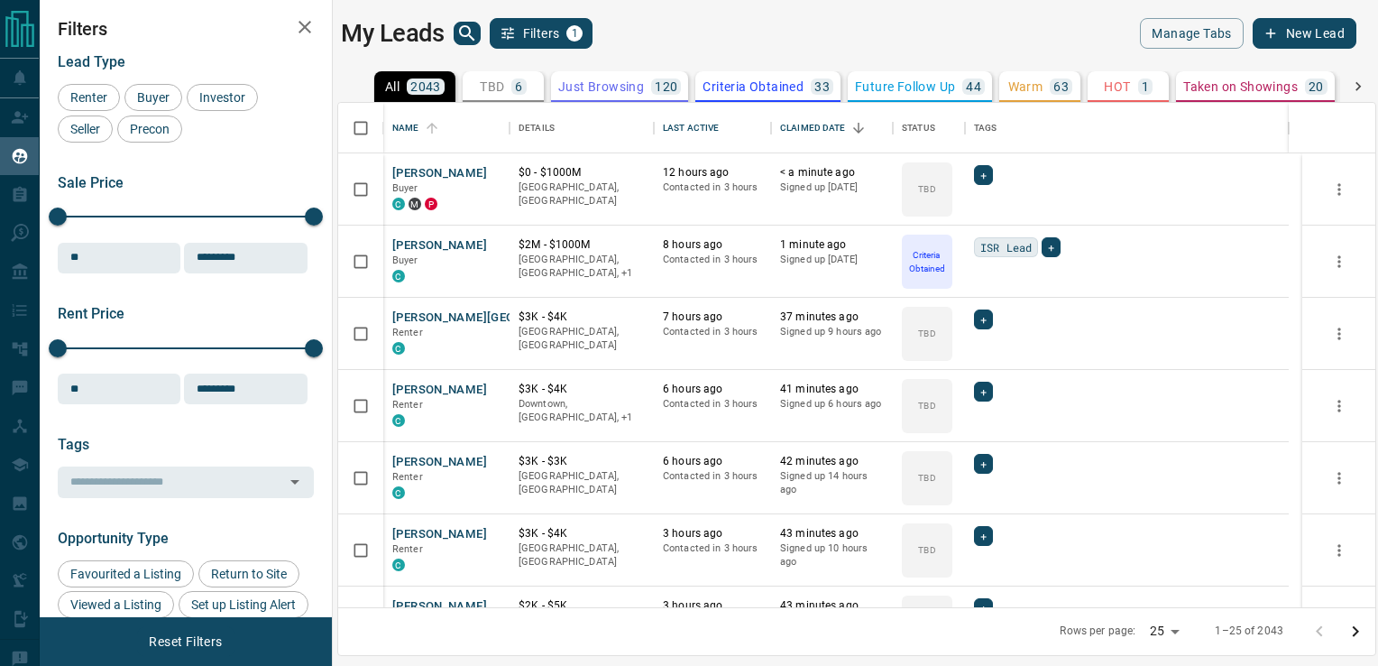
scroll to position [491, 1024]
click at [442, 240] on button "[PERSON_NAME]" at bounding box center [439, 245] width 95 height 17
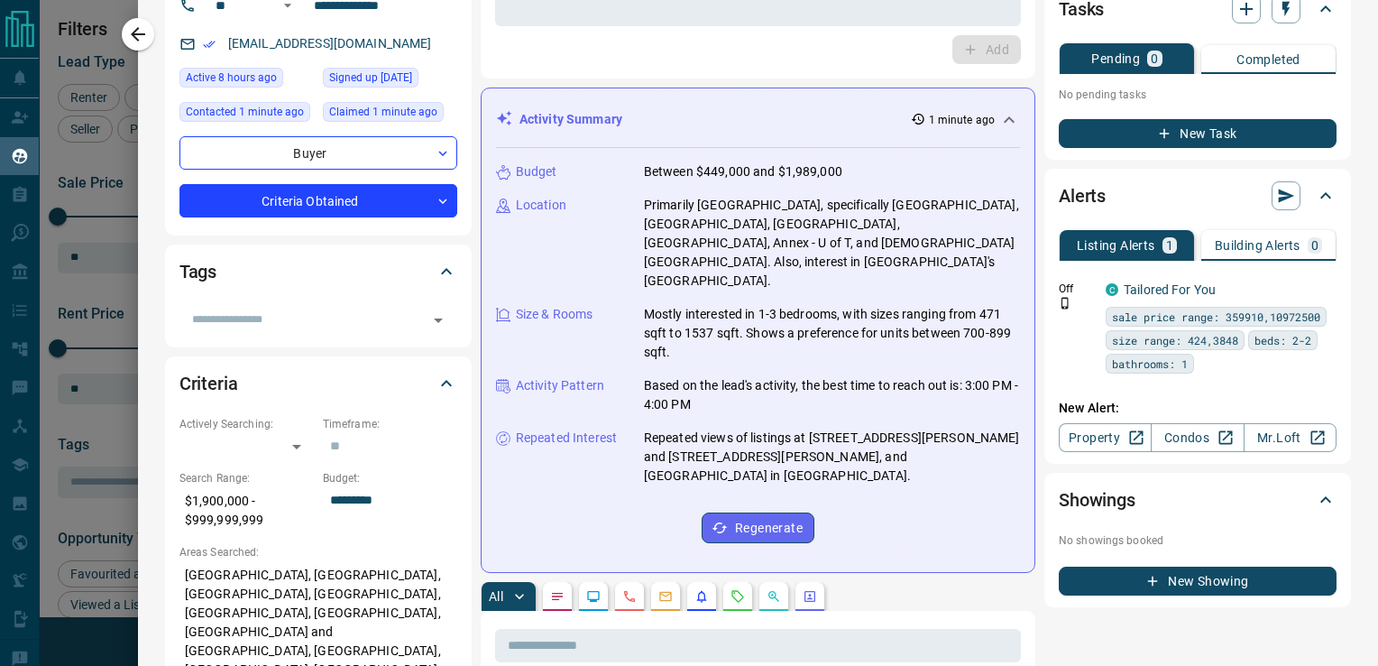
scroll to position [0, 0]
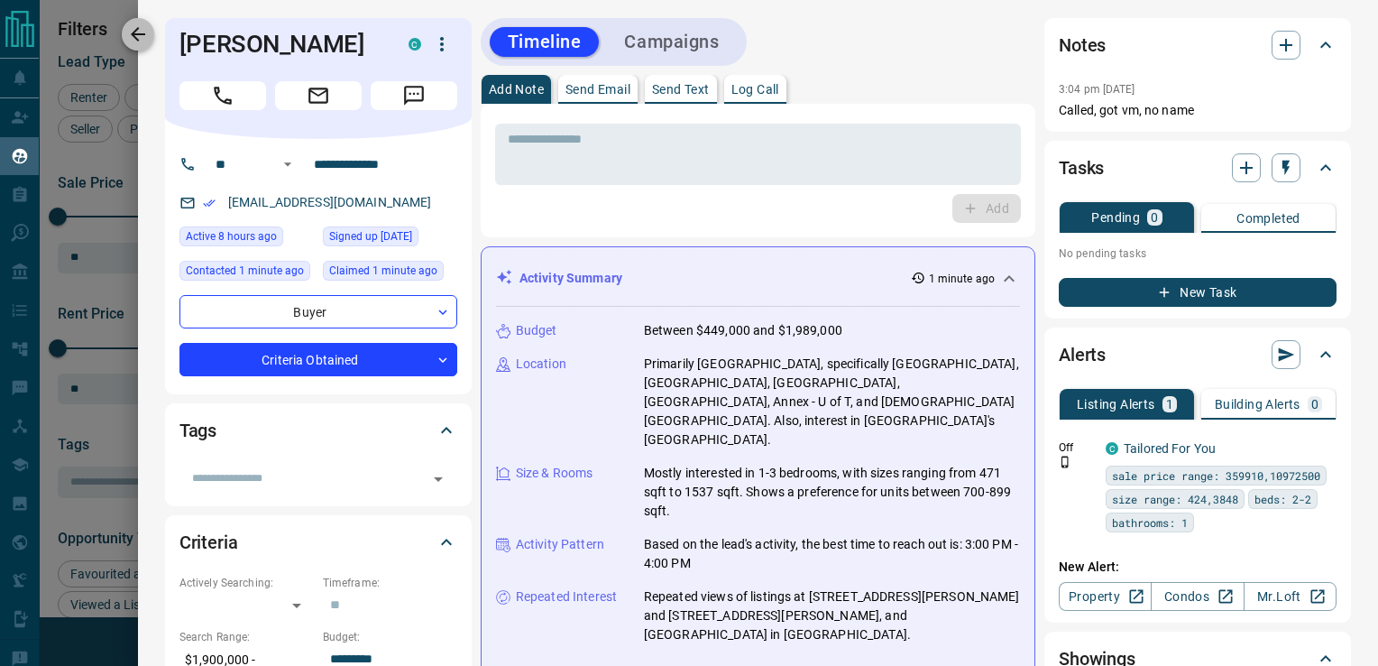
click at [143, 41] on icon "button" at bounding box center [138, 34] width 22 height 22
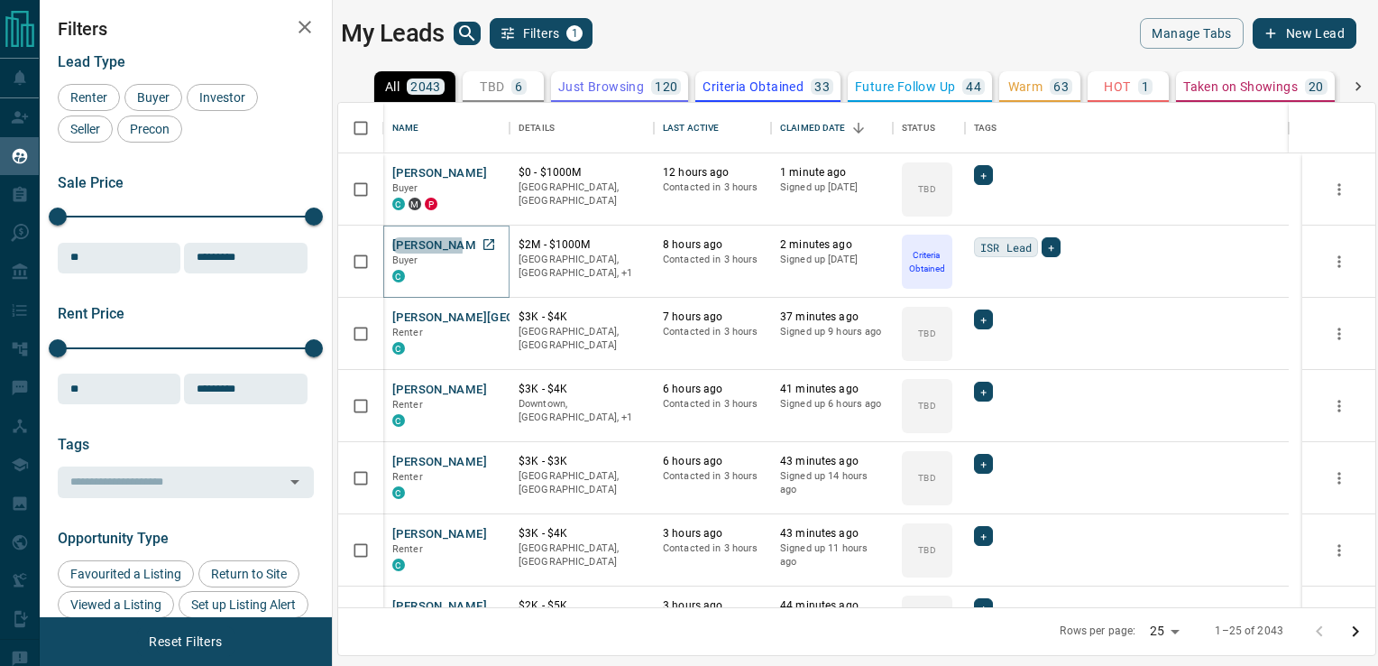
click at [401, 248] on button "[PERSON_NAME]" at bounding box center [439, 245] width 95 height 17
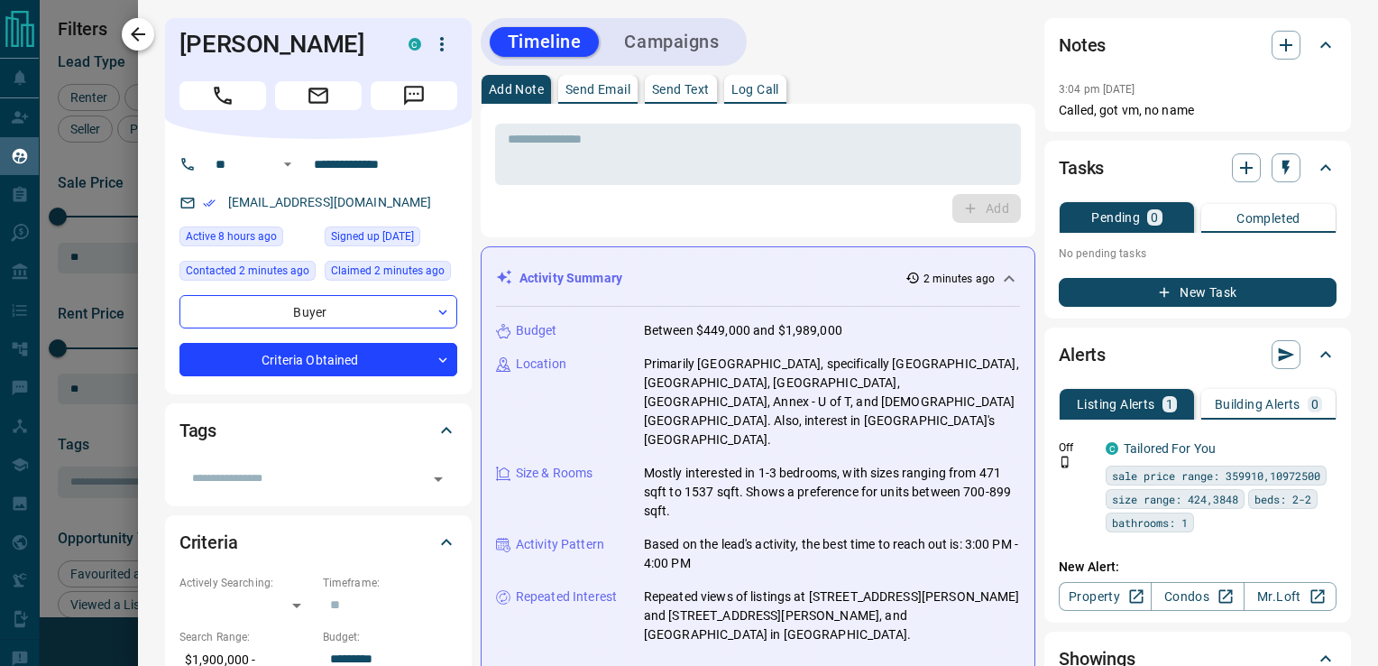
click at [131, 24] on icon "button" at bounding box center [138, 34] width 22 height 22
